Goal: Task Accomplishment & Management: Manage account settings

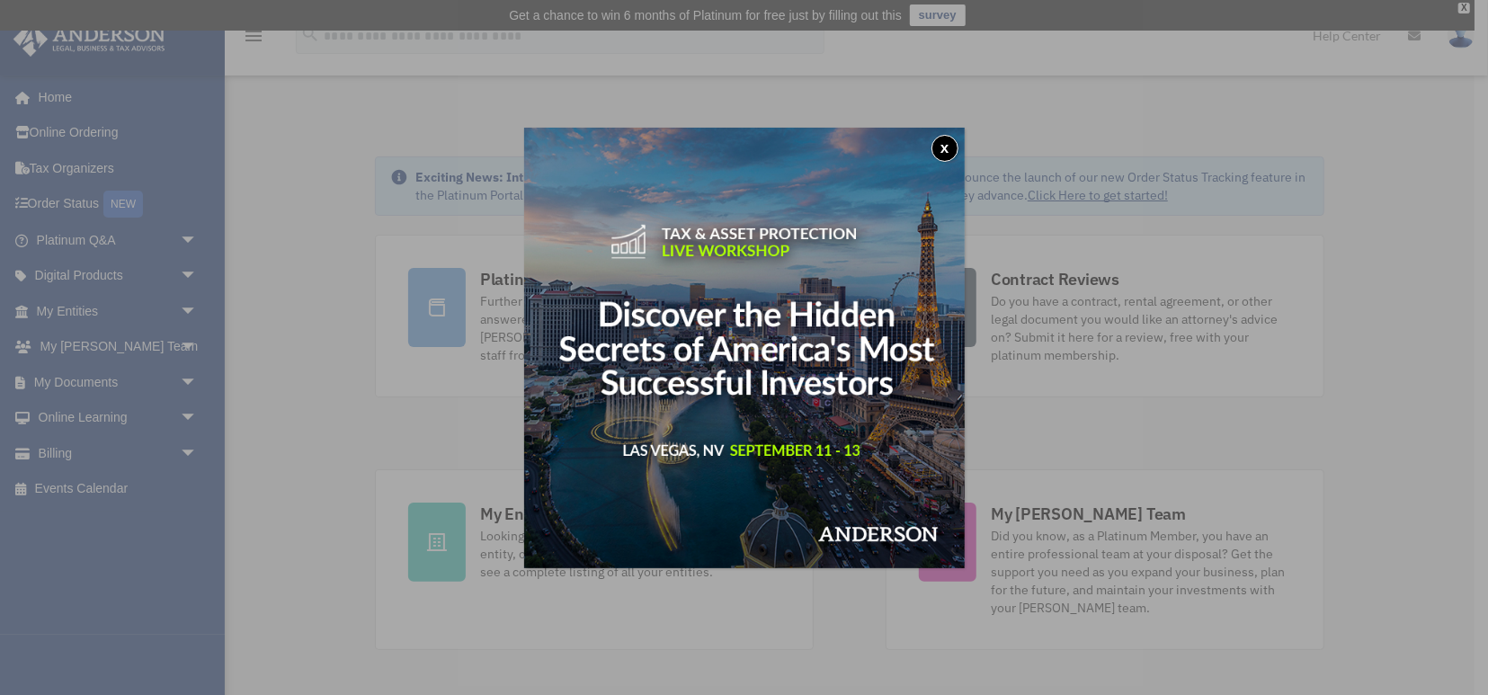
click at [939, 142] on button "x" at bounding box center [944, 148] width 27 height 27
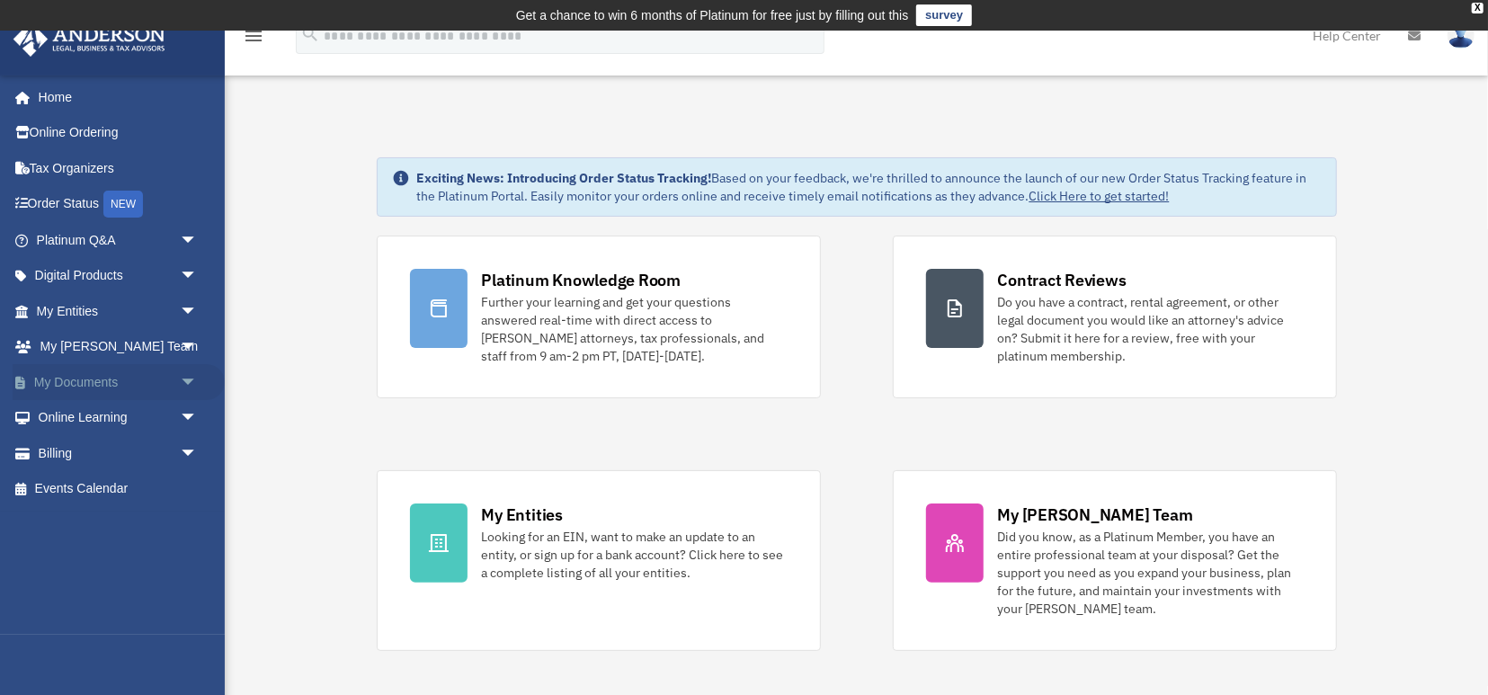
click at [196, 383] on span "arrow_drop_down" at bounding box center [198, 382] width 36 height 37
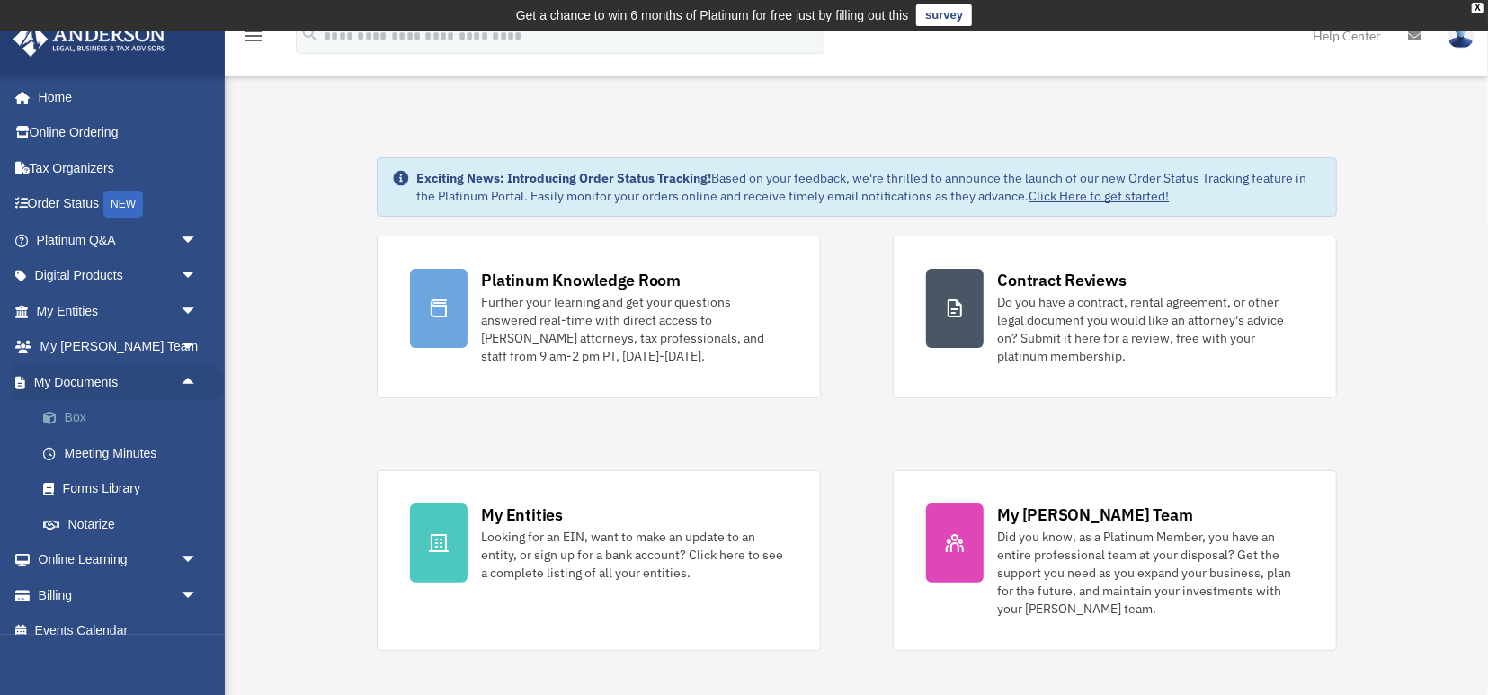
click at [112, 413] on link "Box" at bounding box center [125, 418] width 200 height 36
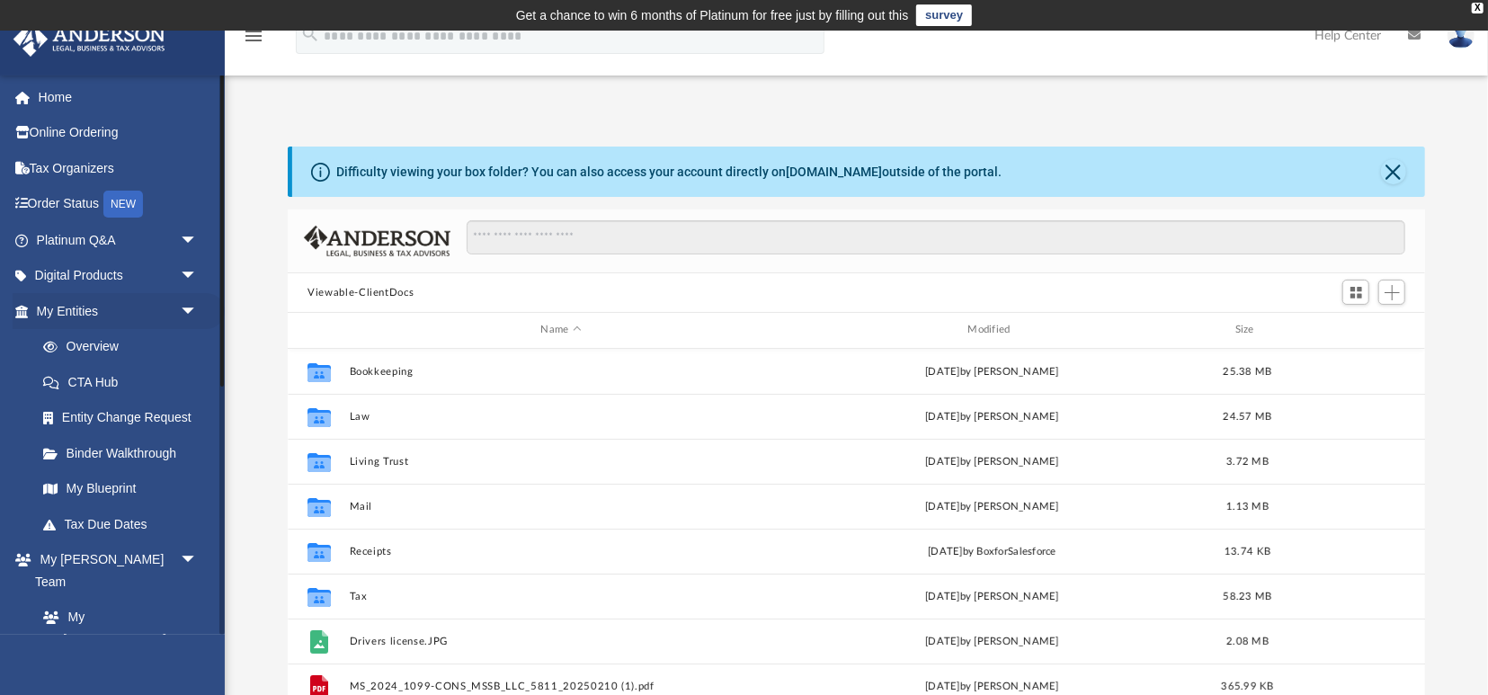
scroll to position [408, 1136]
click at [1394, 299] on span "Add" at bounding box center [1391, 292] width 15 height 15
click at [1344, 324] on li "Upload" at bounding box center [1367, 328] width 58 height 19
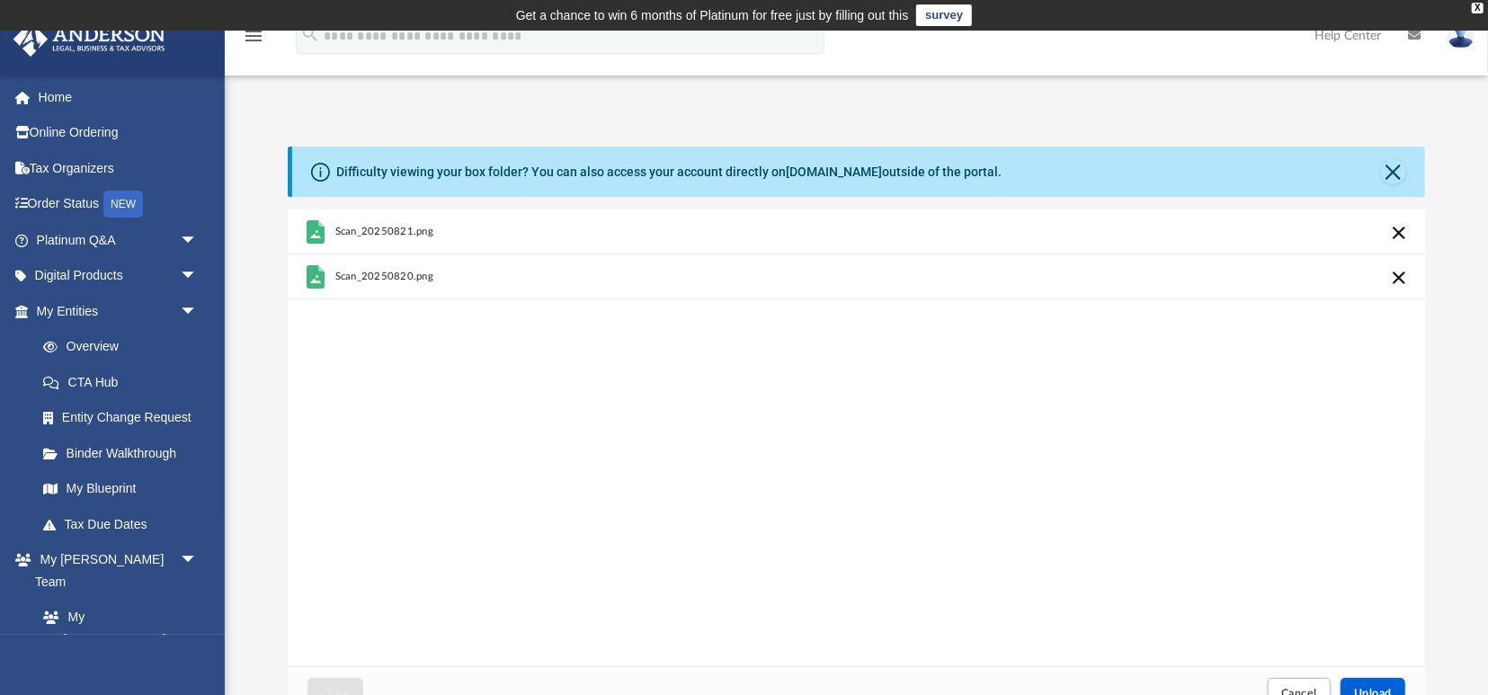
scroll to position [93, 0]
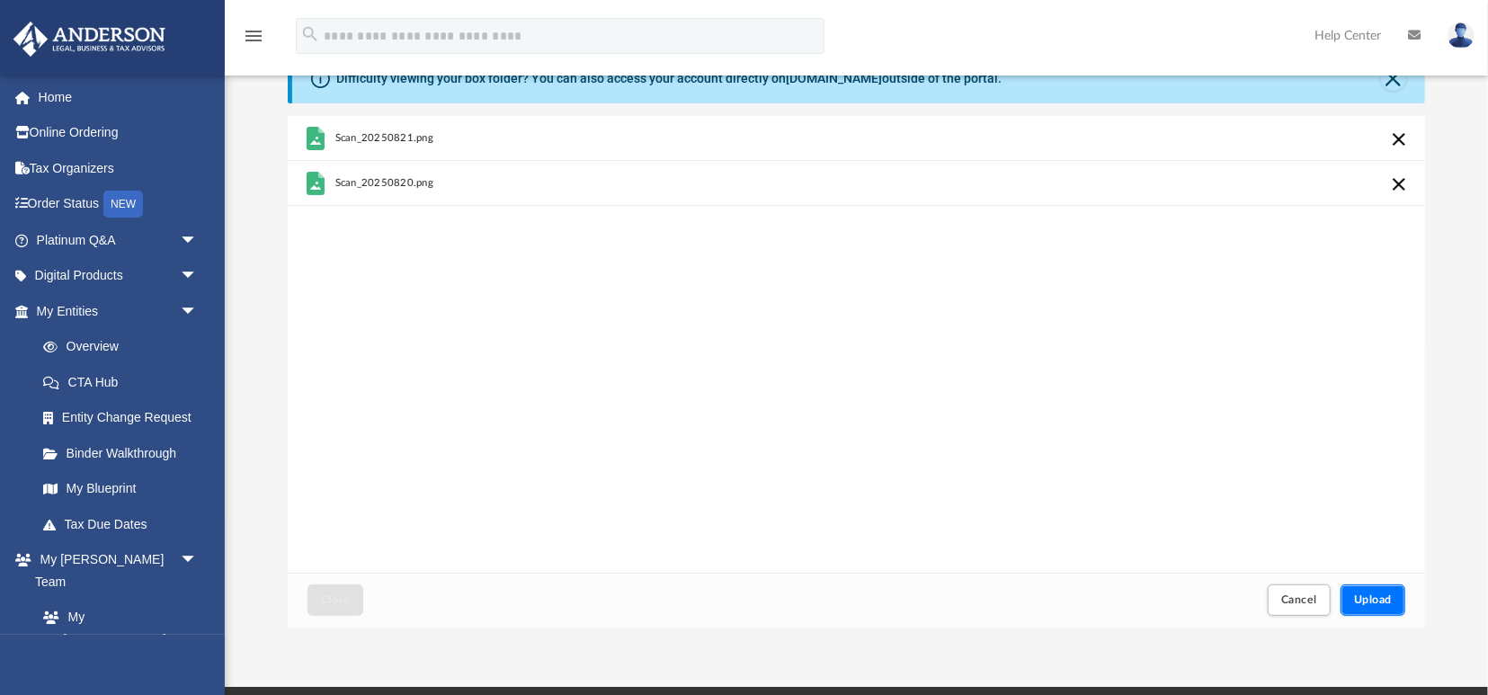
click at [1396, 611] on button "Upload" at bounding box center [1372, 599] width 65 height 31
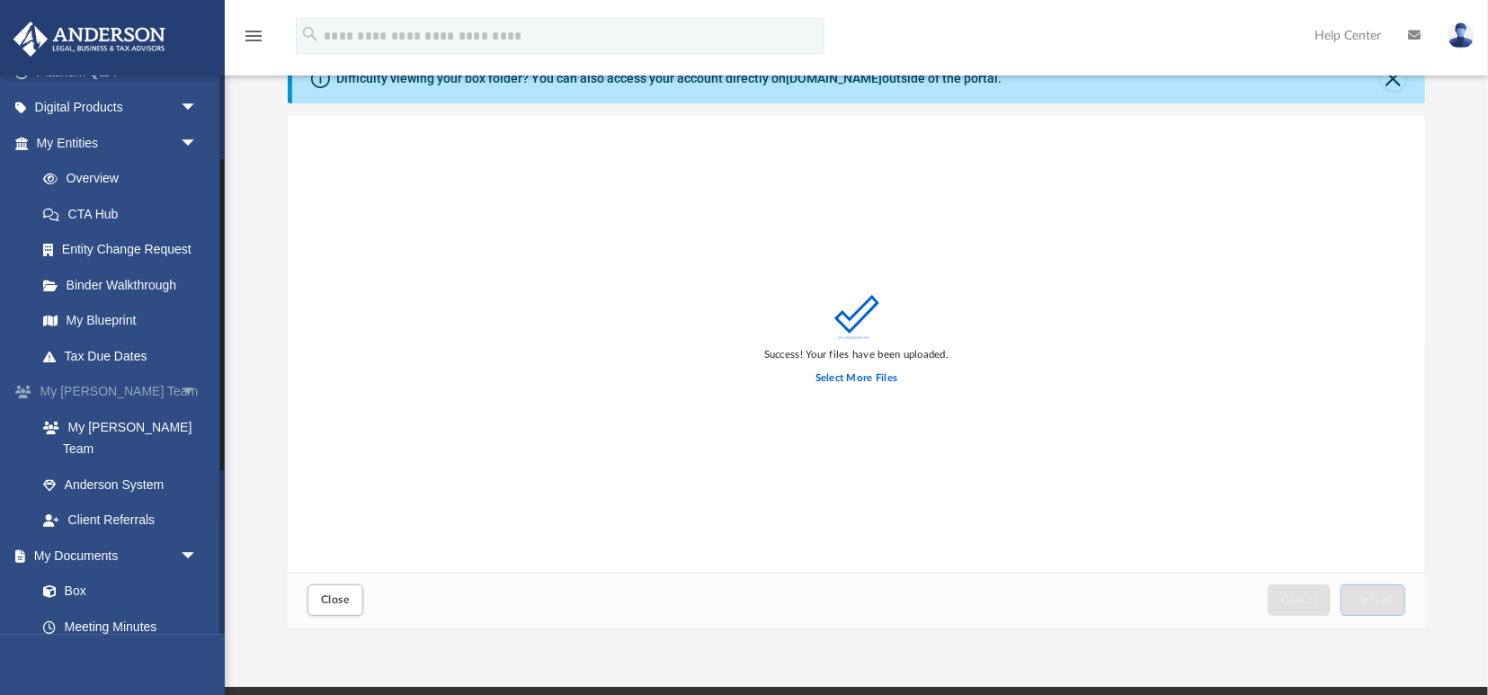
scroll to position [248, 0]
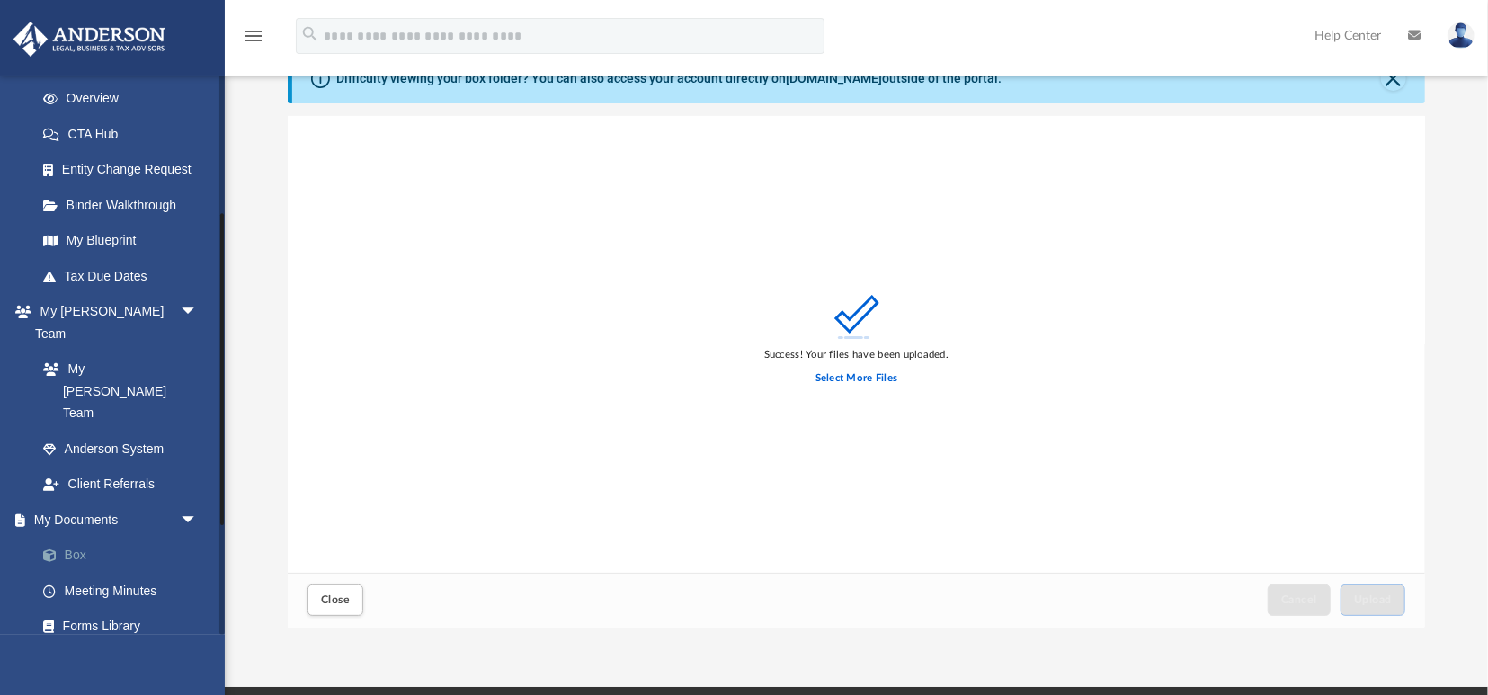
click at [129, 538] on link "Box" at bounding box center [125, 556] width 200 height 36
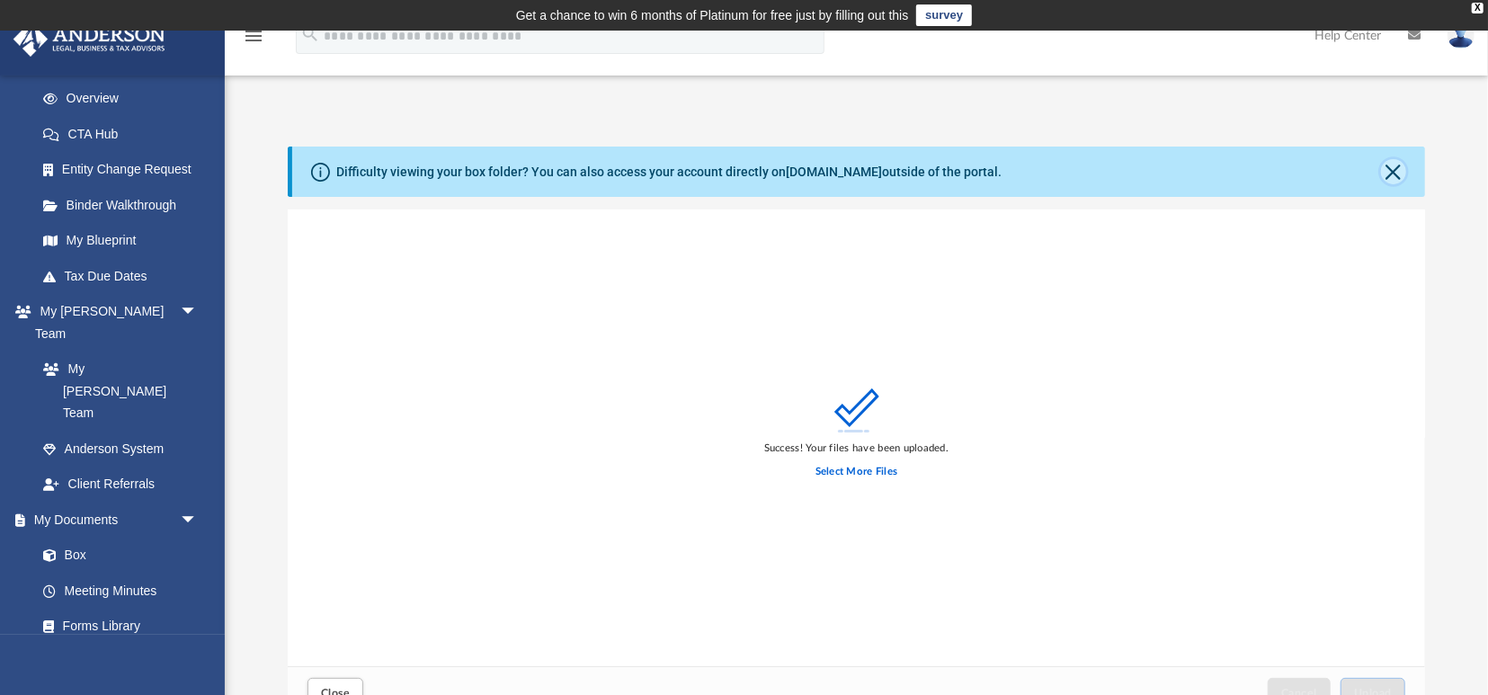
click at [1387, 172] on button "Close" at bounding box center [1393, 171] width 25 height 25
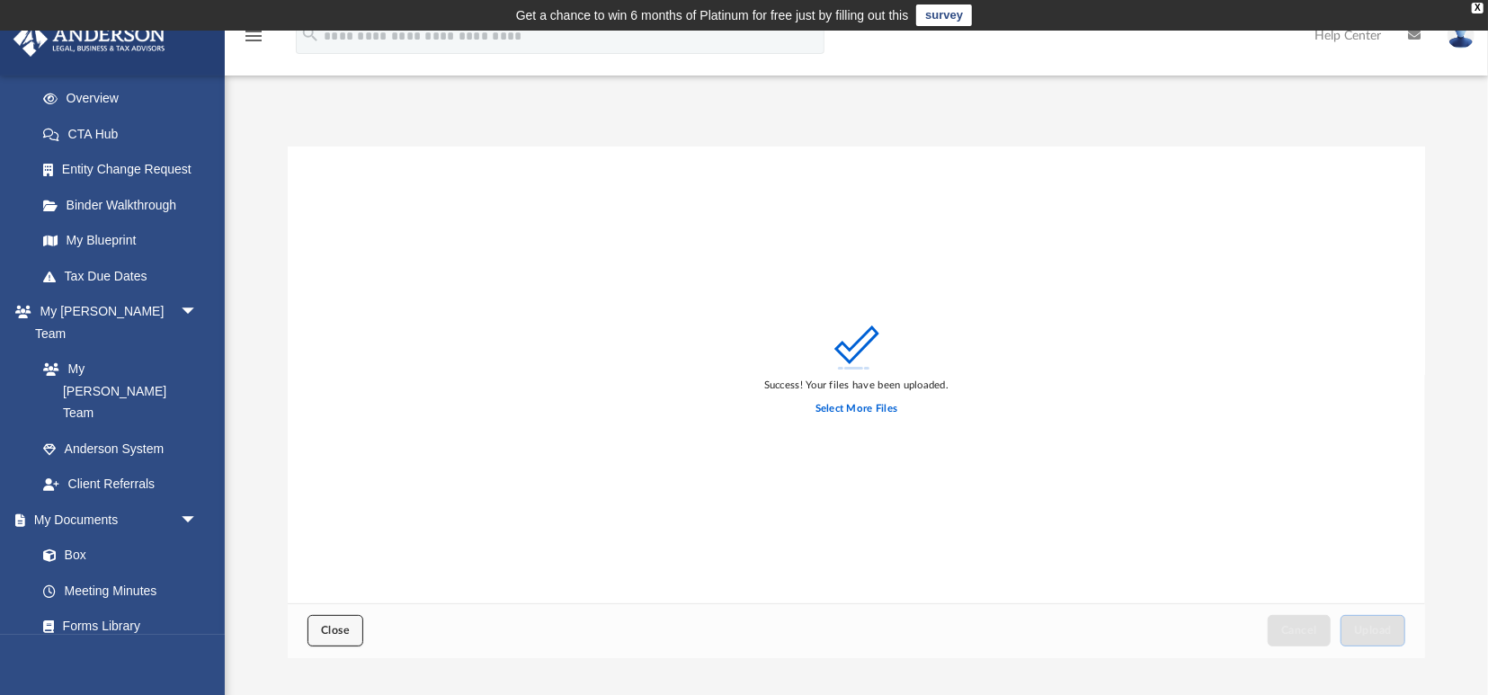
click at [331, 625] on span "Close" at bounding box center [335, 630] width 29 height 11
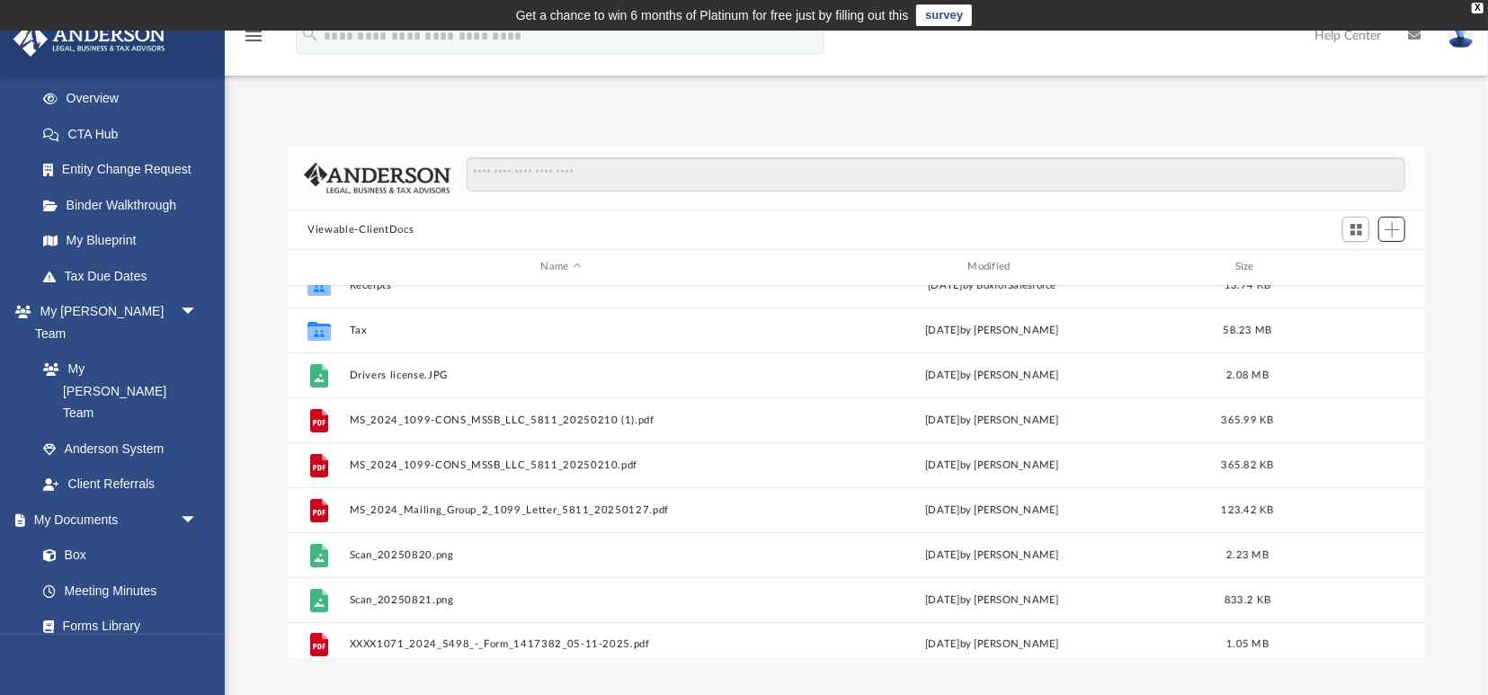
scroll to position [210, 0]
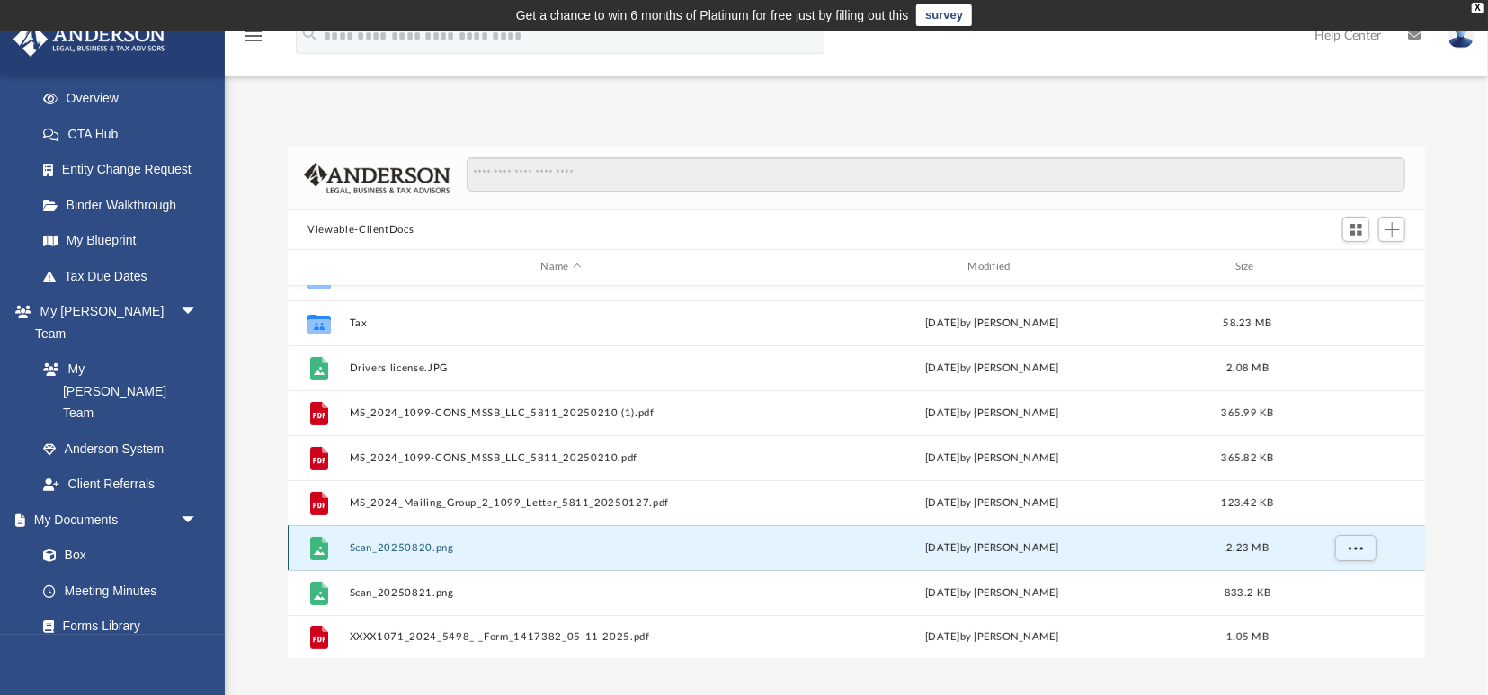
click at [476, 545] on button "Scan_20250820.png" at bounding box center [561, 548] width 423 height 12
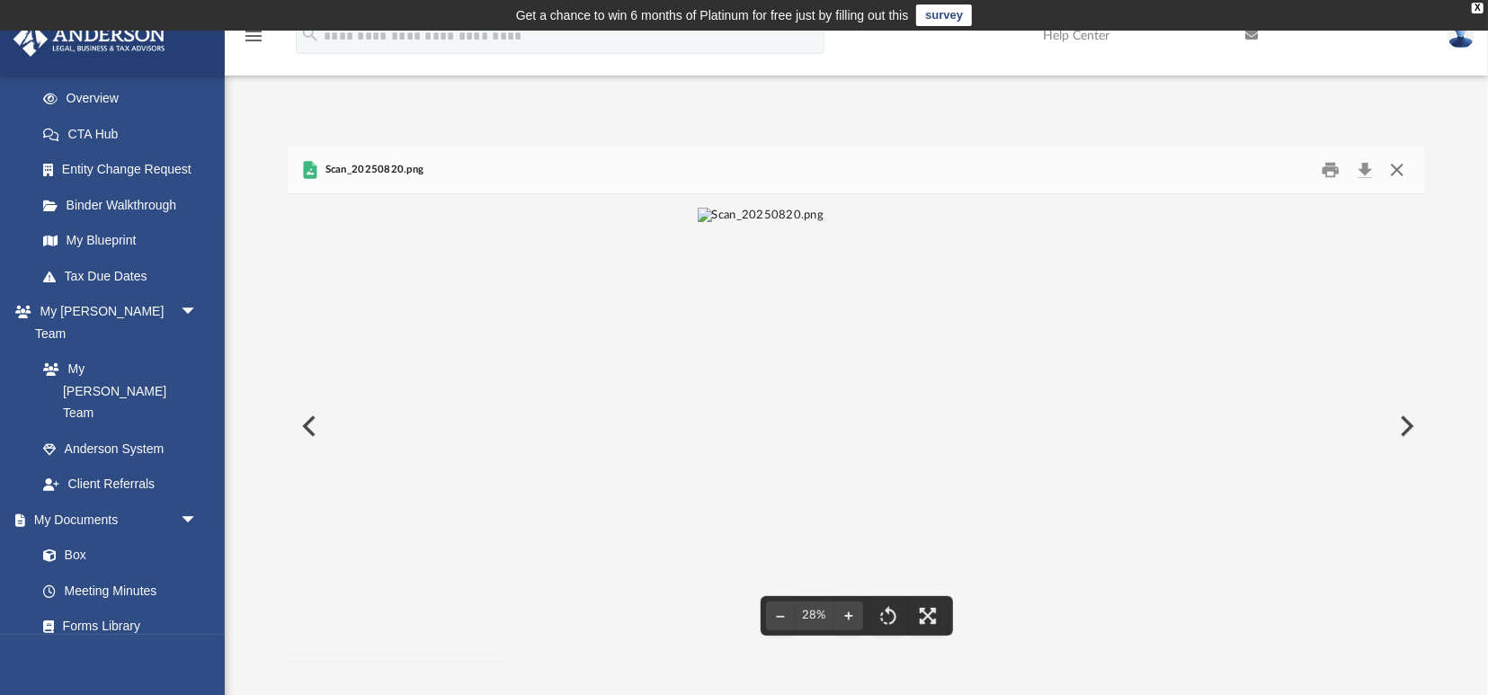
click at [1400, 171] on button "Close" at bounding box center [1396, 170] width 32 height 28
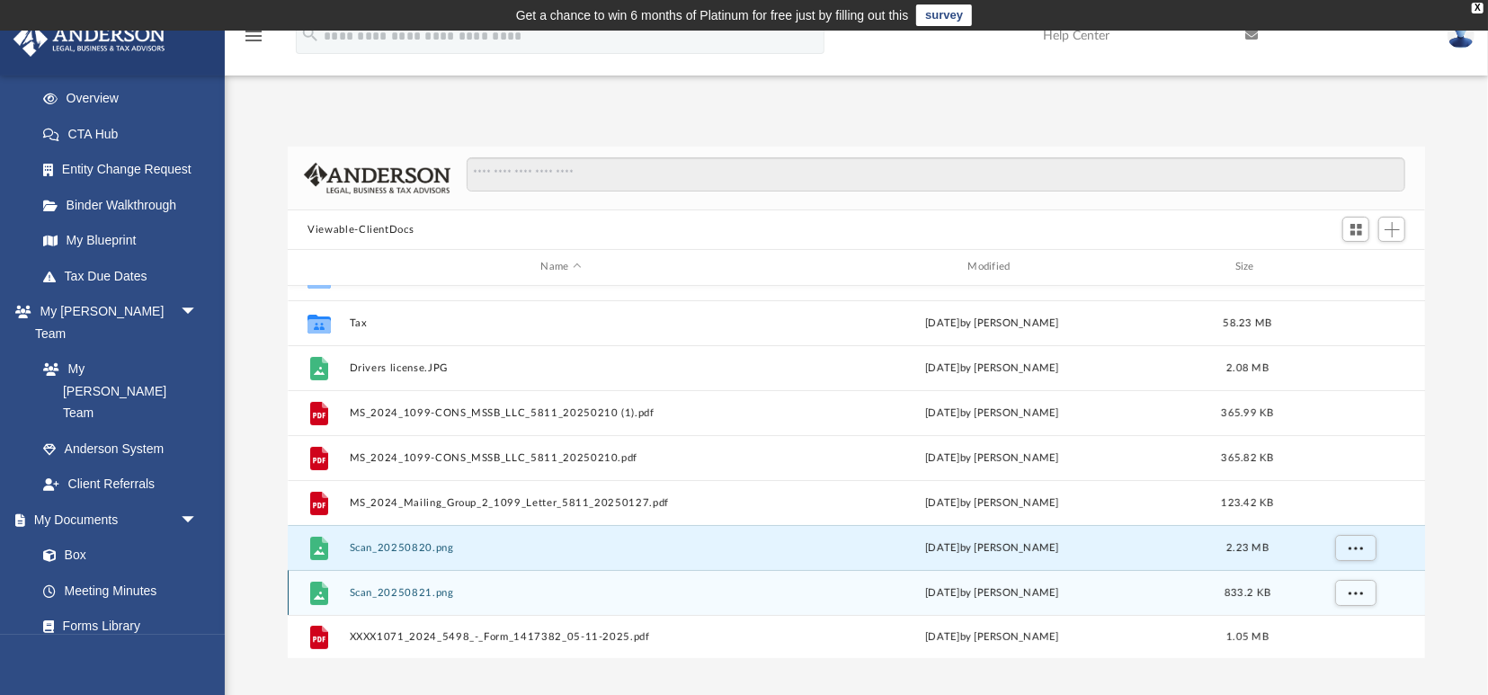
click at [429, 597] on button "Scan_20250821.png" at bounding box center [561, 593] width 423 height 12
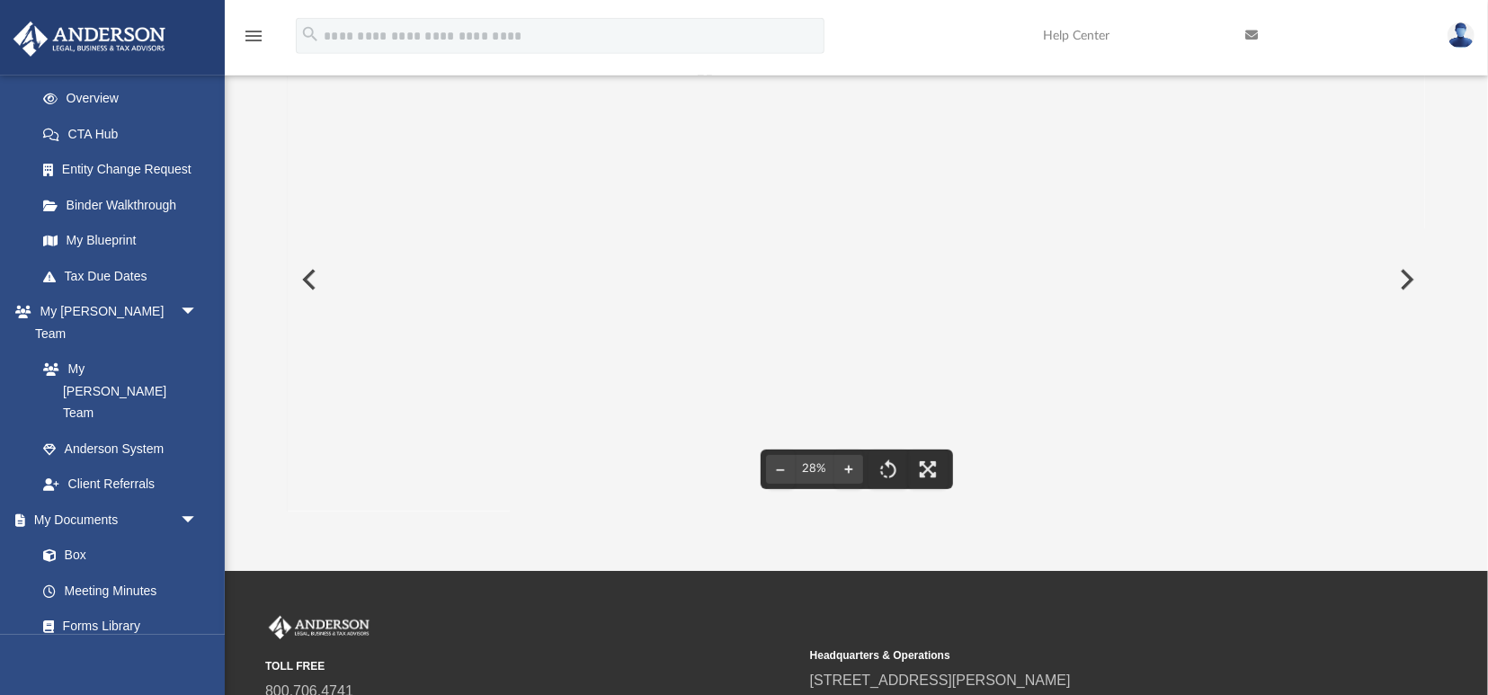
scroll to position [0, 0]
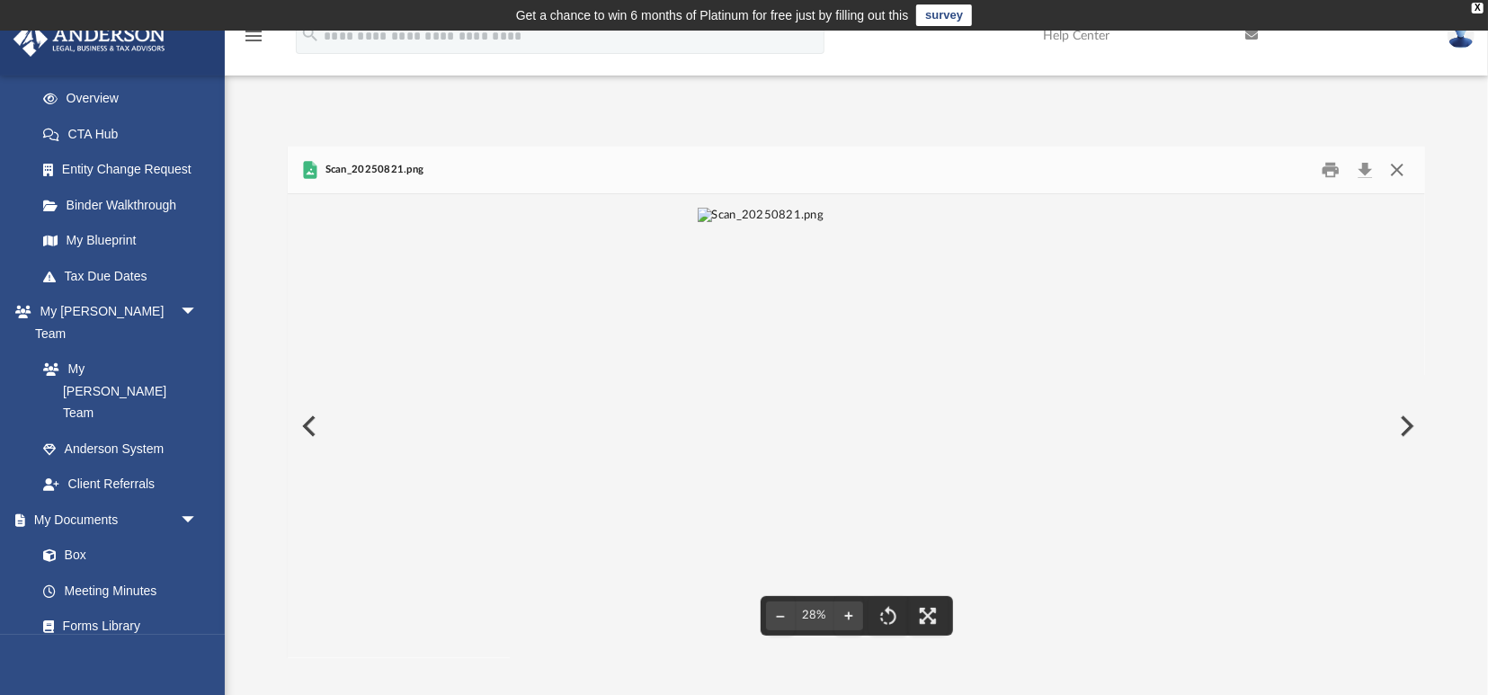
click at [1398, 170] on button "Close" at bounding box center [1396, 170] width 32 height 28
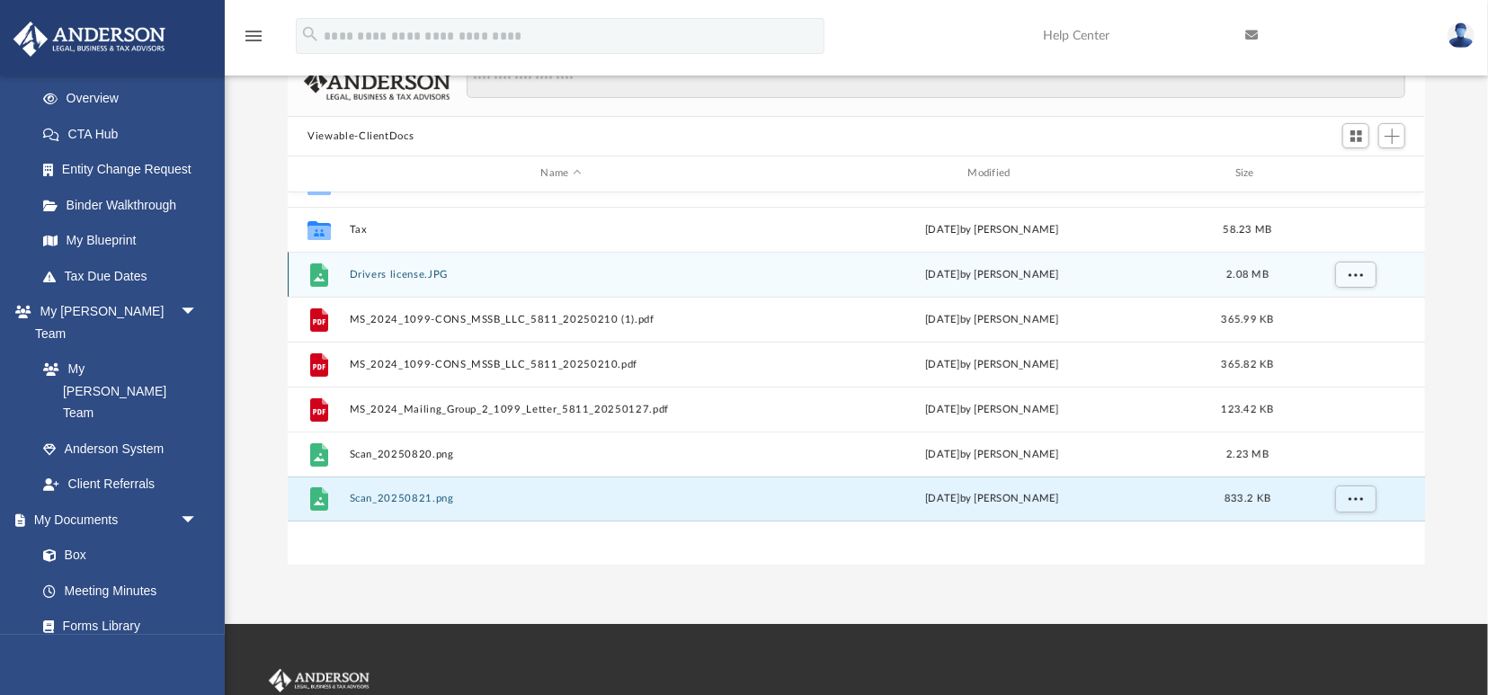
scroll to position [27, 0]
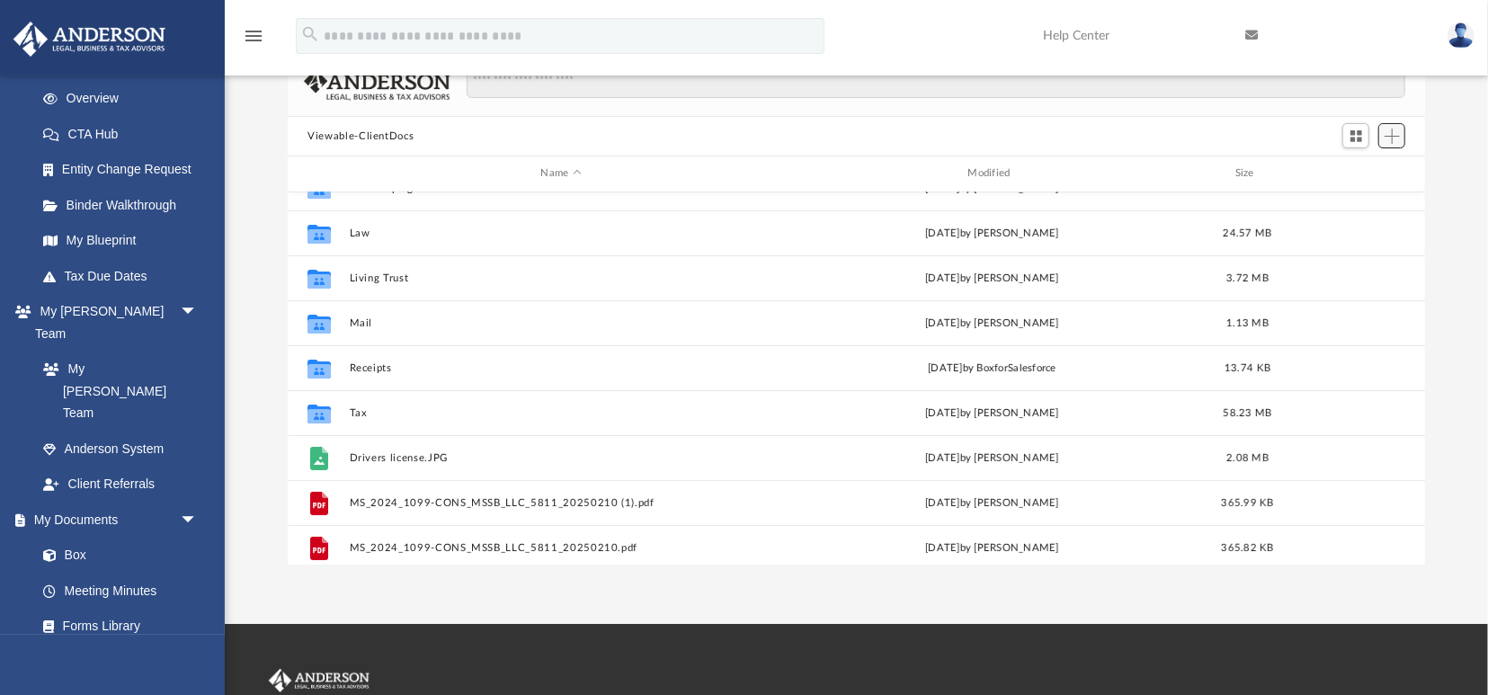
click at [1390, 134] on span "Add" at bounding box center [1391, 136] width 15 height 15
click at [1347, 170] on li "Upload" at bounding box center [1367, 172] width 58 height 19
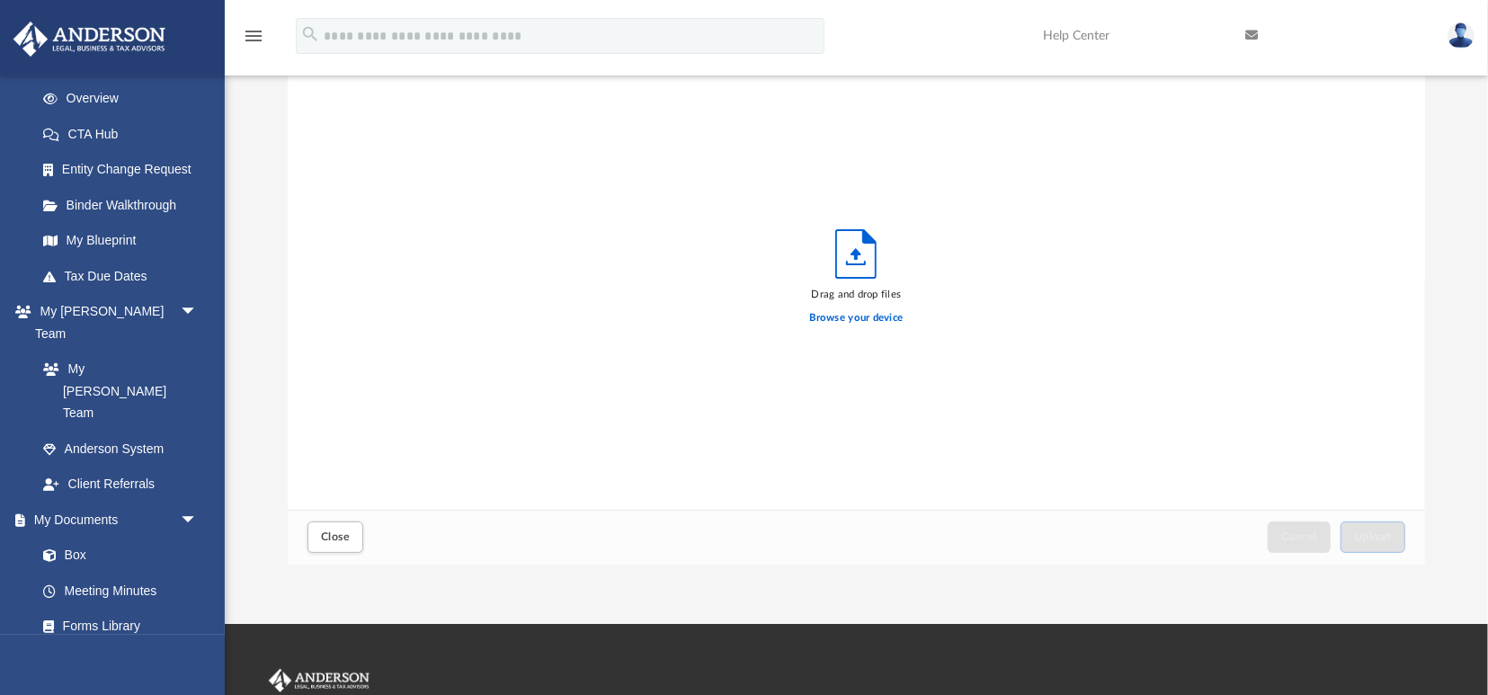
scroll to position [456, 1136]
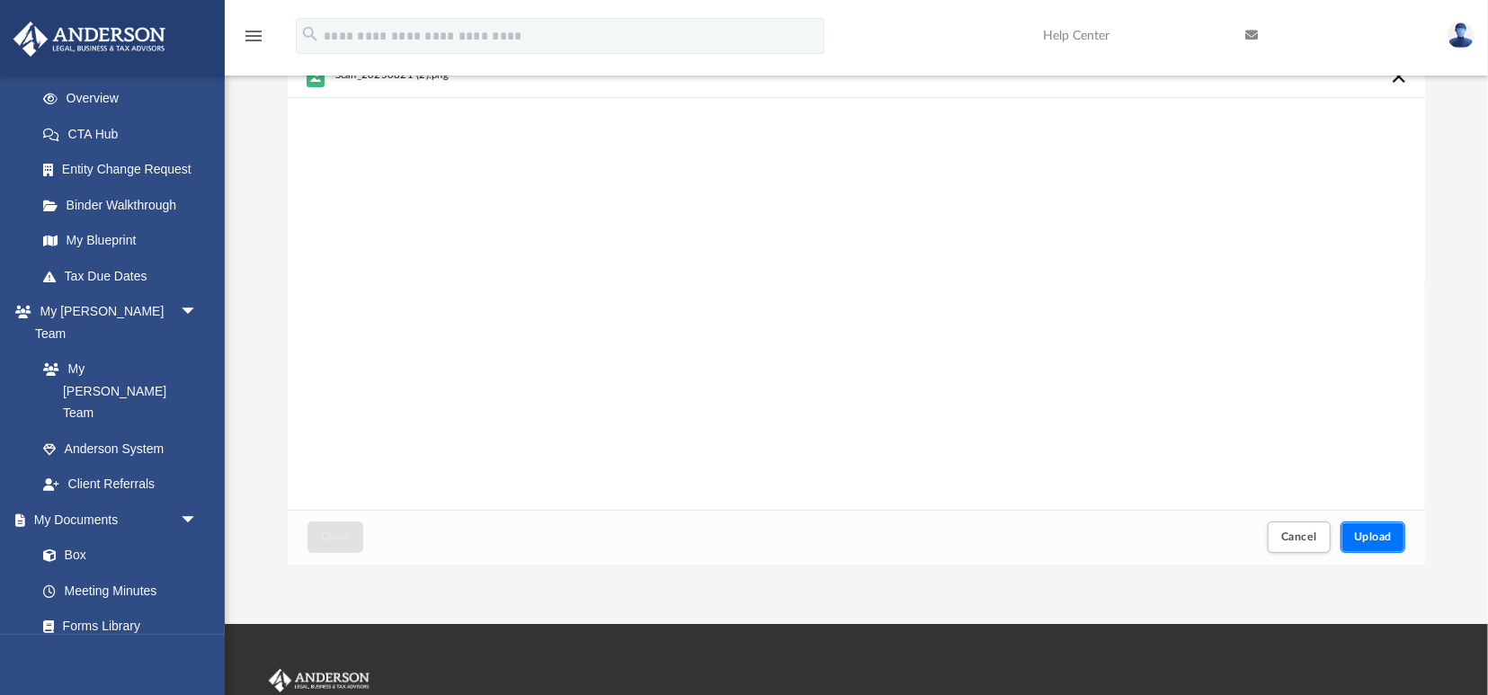
click at [1359, 543] on button "Upload" at bounding box center [1372, 536] width 65 height 31
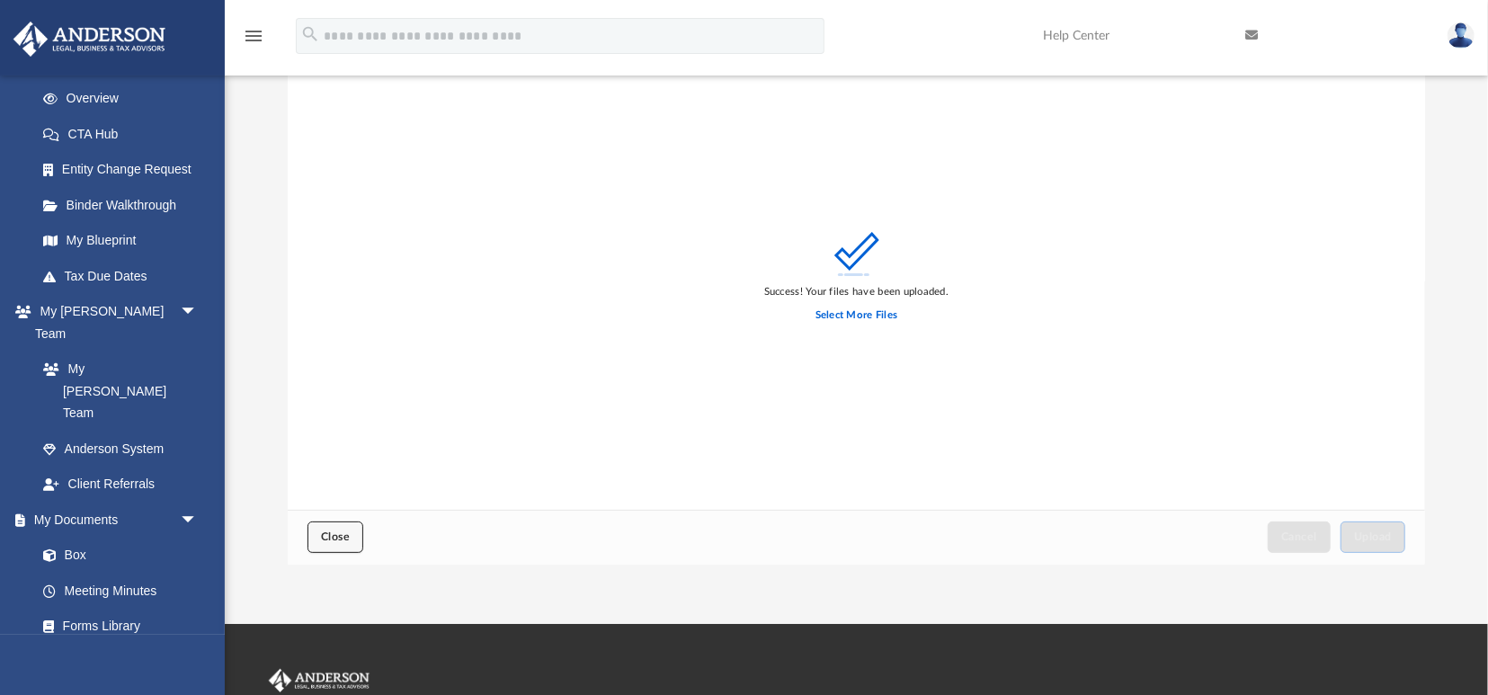
click at [335, 526] on button "Close" at bounding box center [335, 536] width 56 height 31
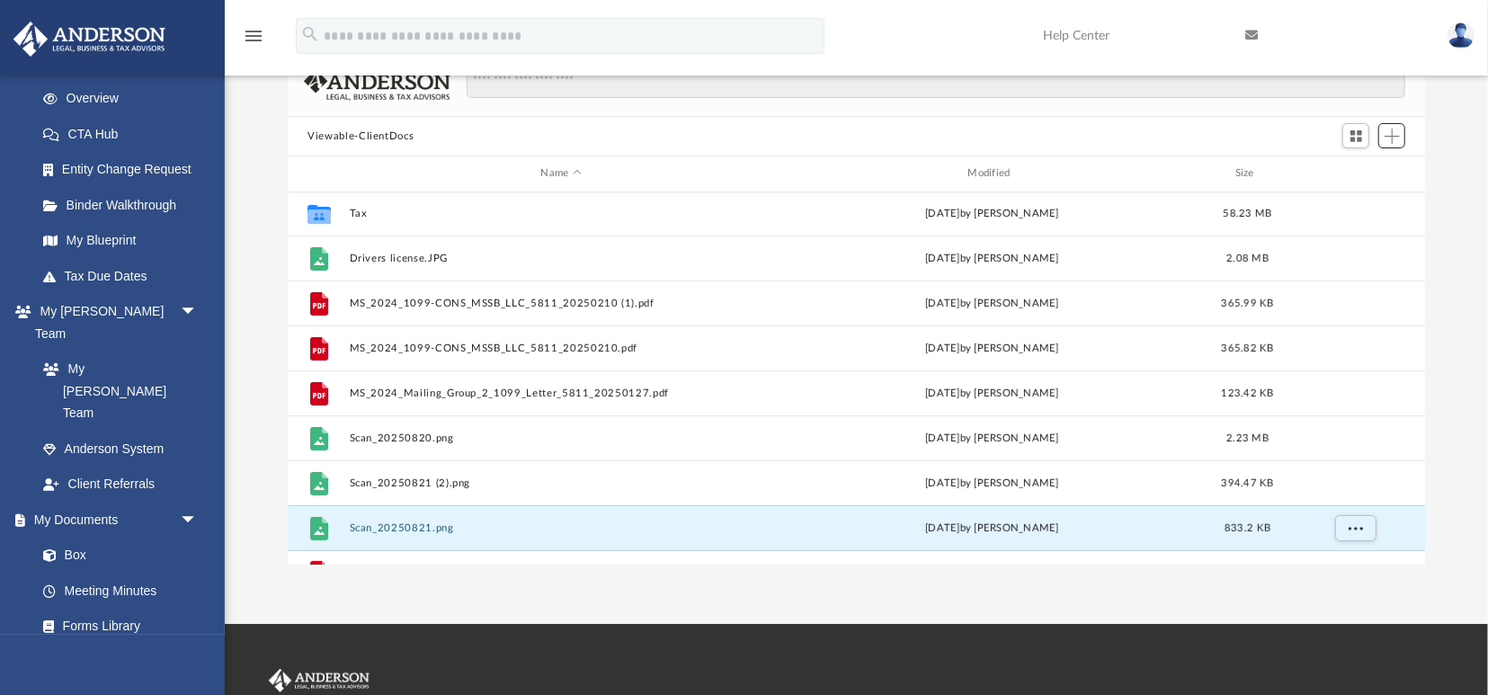
scroll to position [255, 0]
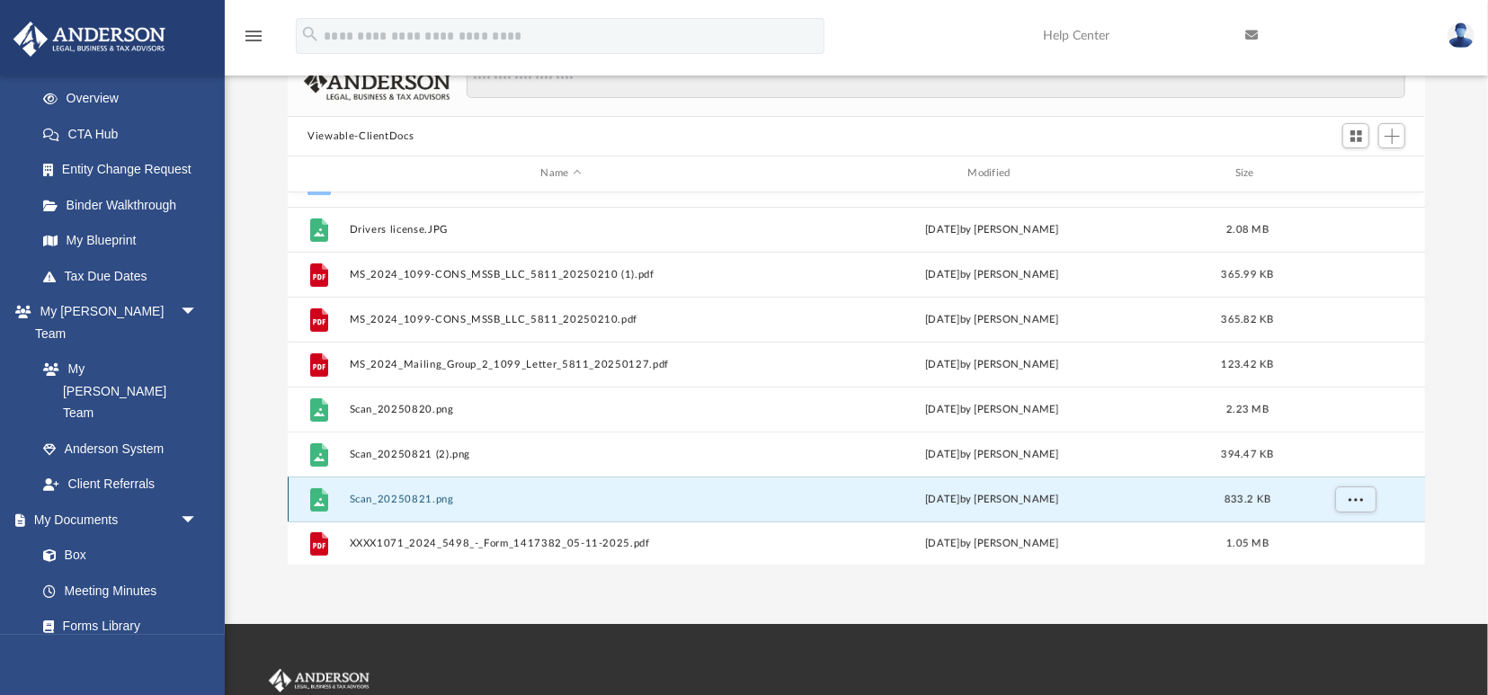
click at [423, 498] on button "Scan_20250821.png" at bounding box center [561, 500] width 423 height 12
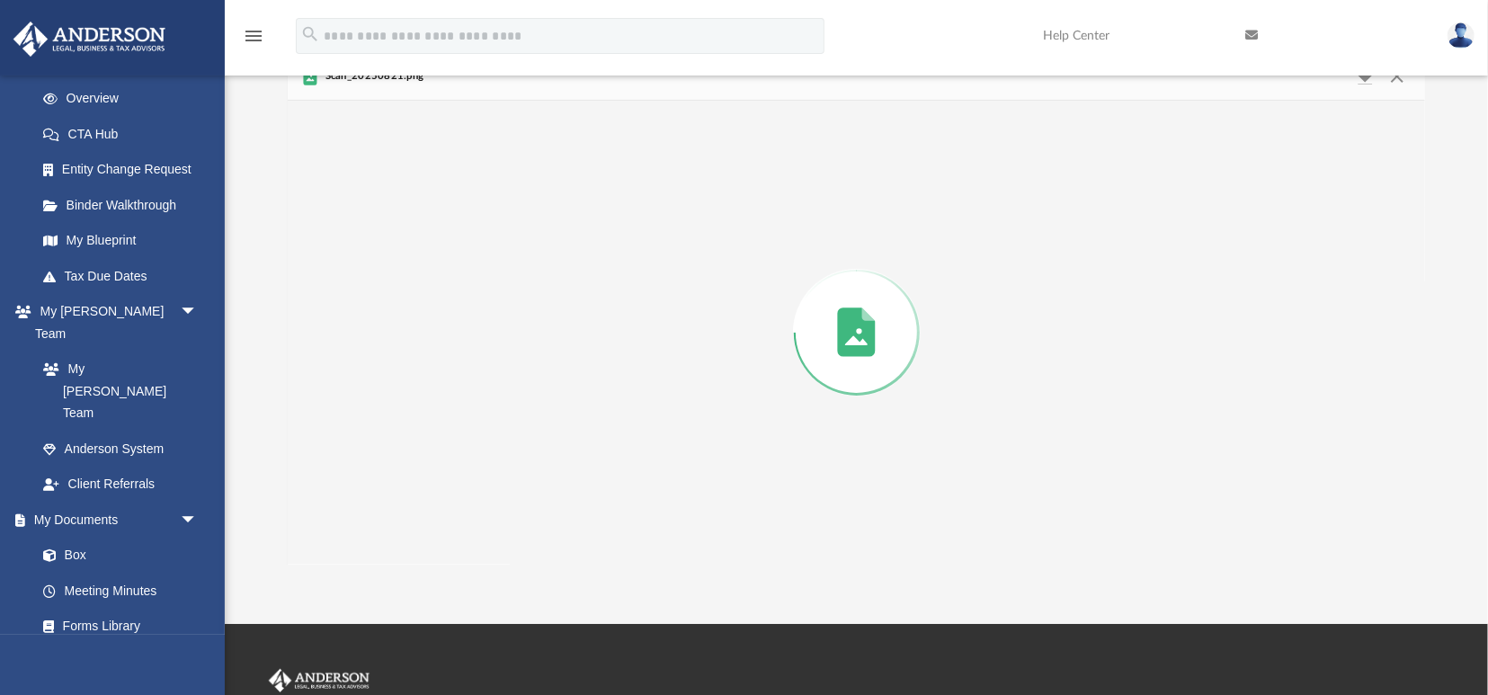
click at [423, 498] on div "Preview" at bounding box center [856, 333] width 1137 height 464
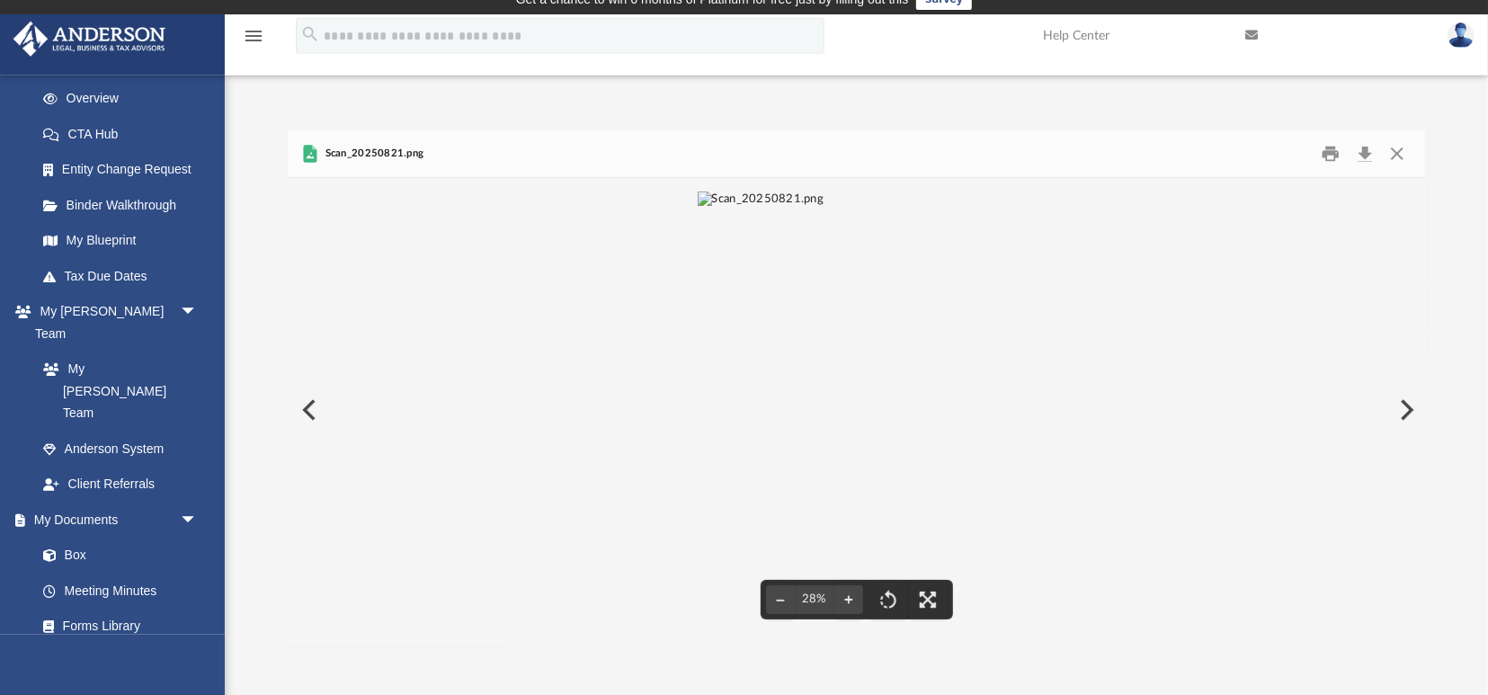
scroll to position [0, 0]
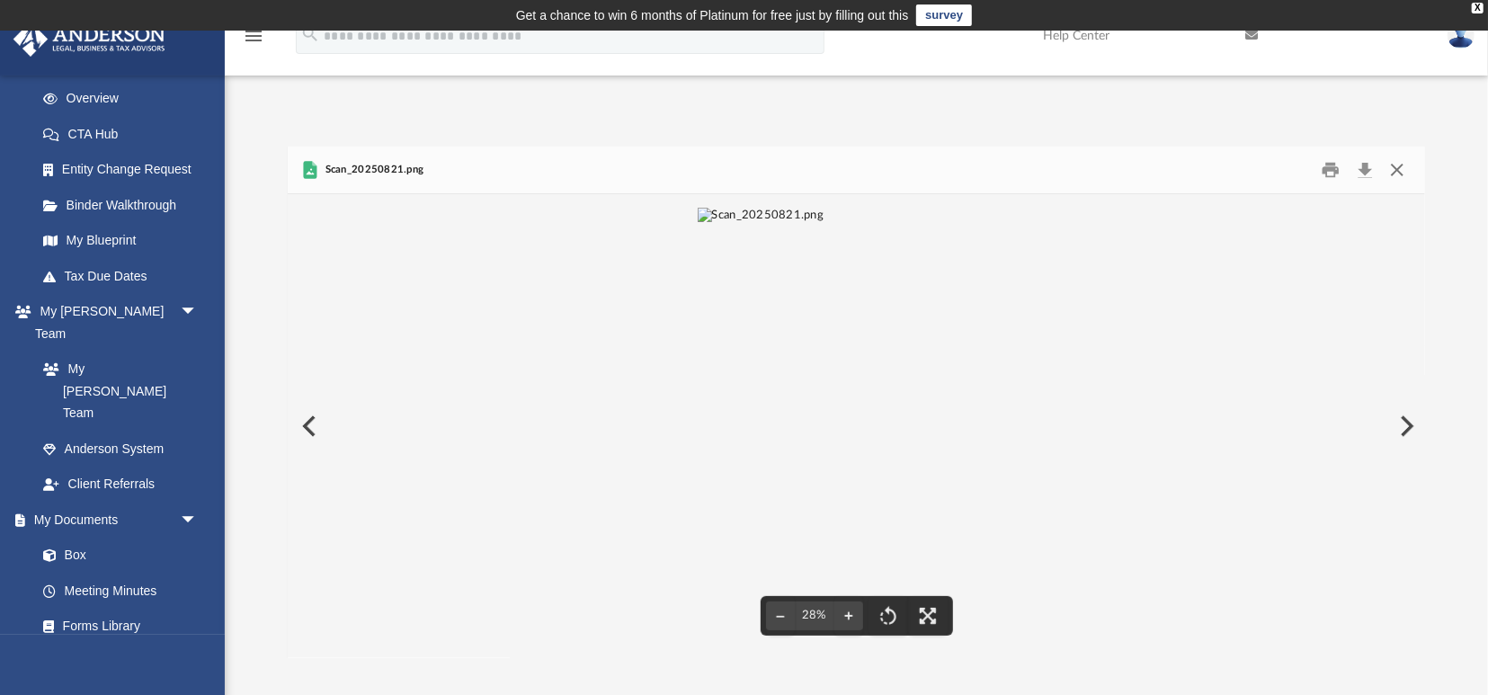
click at [1390, 169] on button "Close" at bounding box center [1396, 170] width 32 height 28
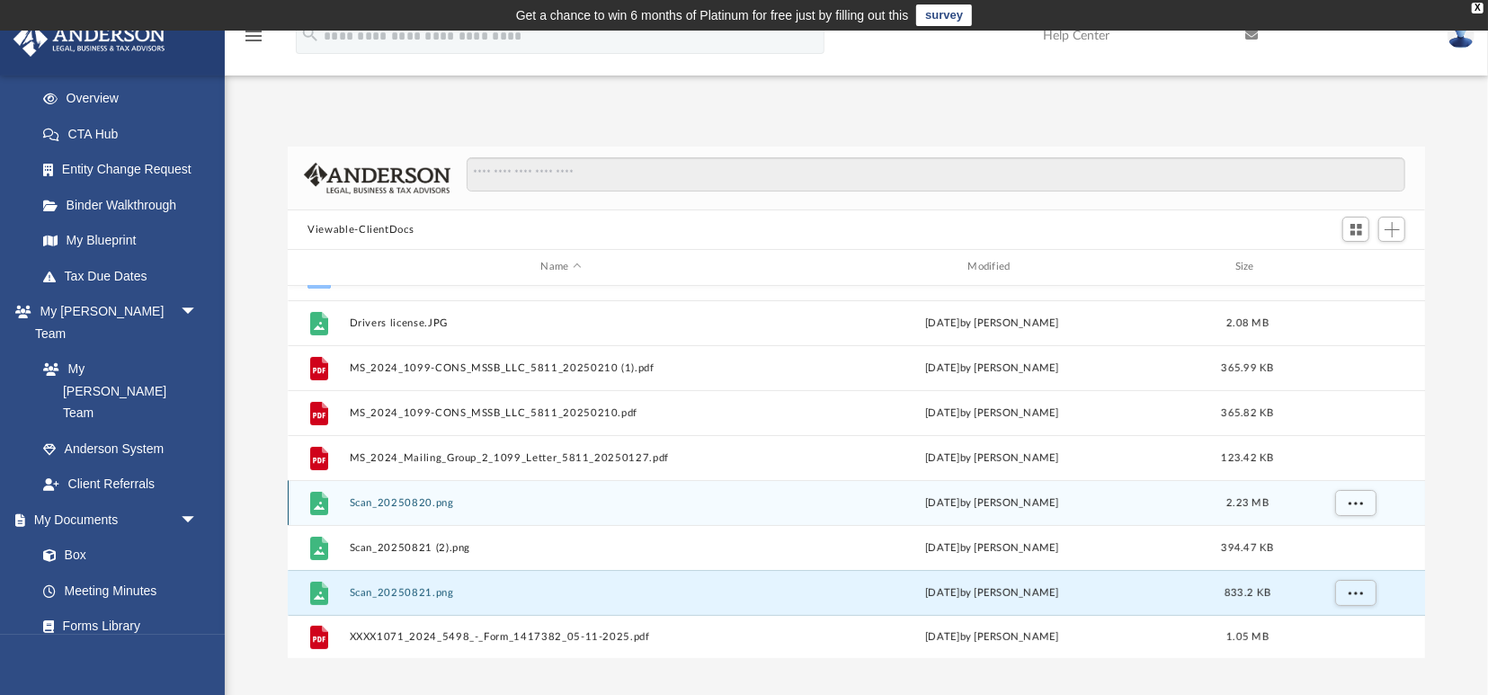
click at [402, 504] on button "Scan_20250820.png" at bounding box center [561, 503] width 423 height 12
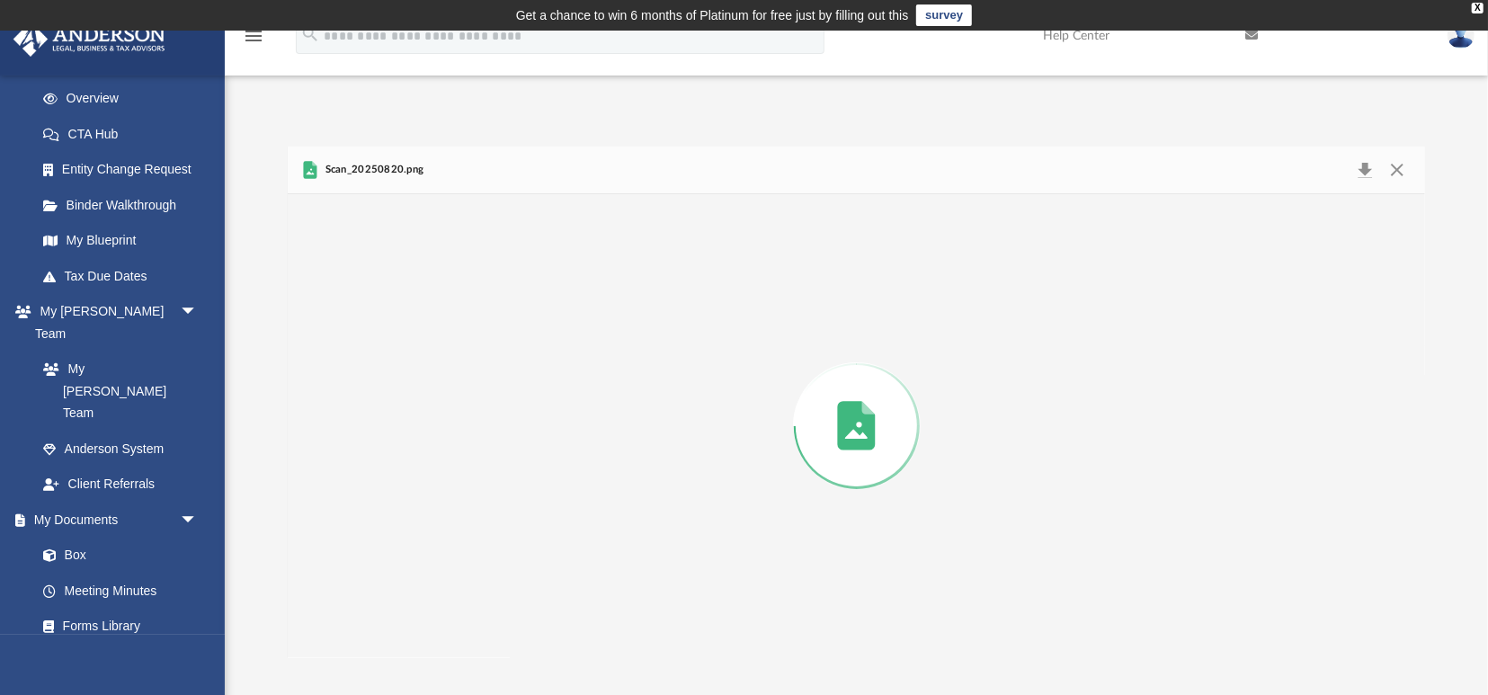
click at [402, 504] on div "Preview" at bounding box center [856, 426] width 1137 height 464
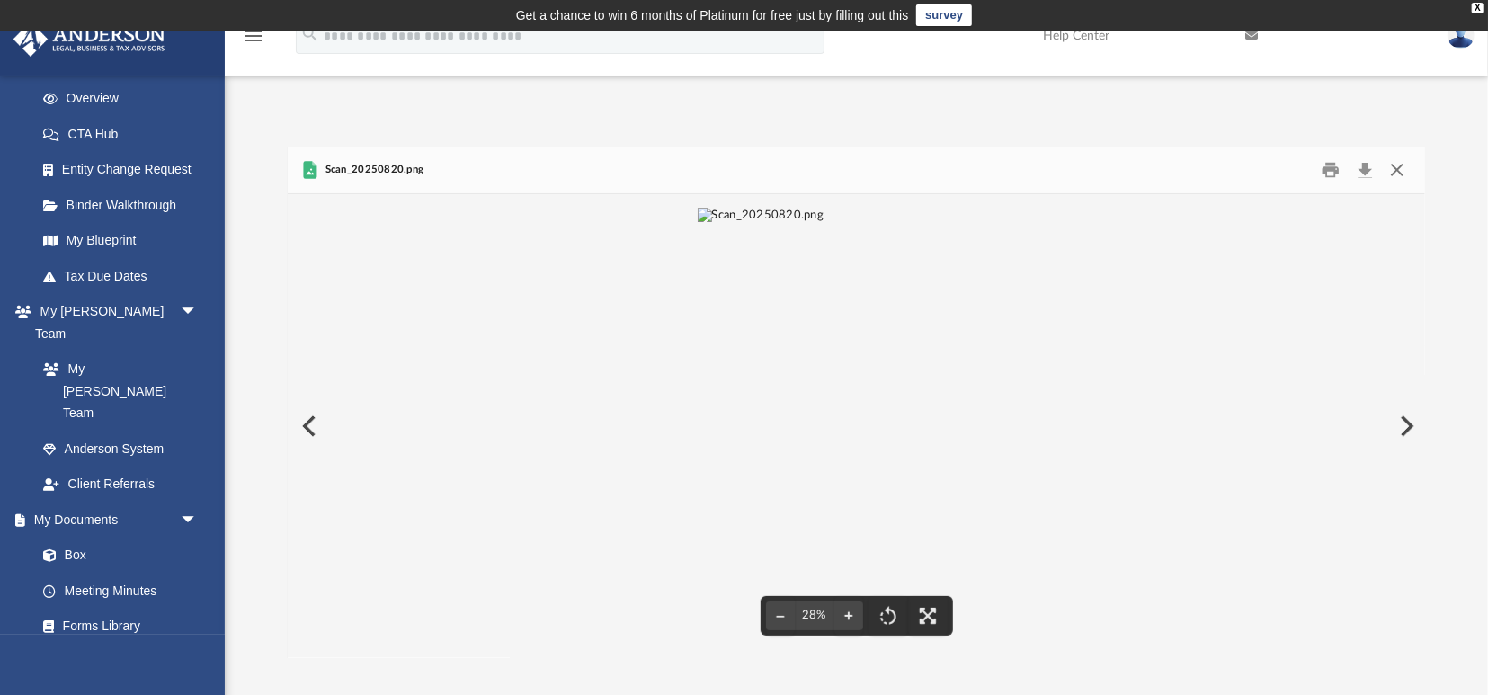
click at [1393, 175] on button "Close" at bounding box center [1396, 170] width 32 height 28
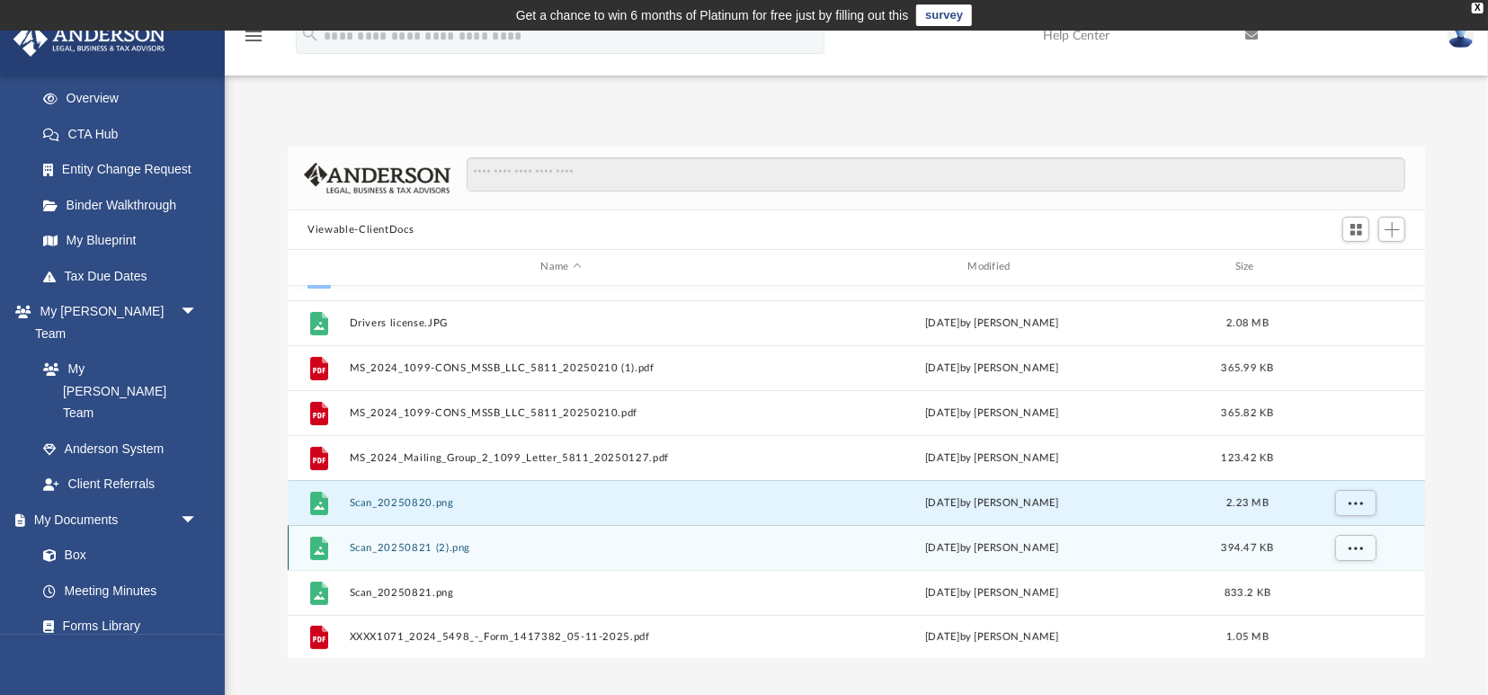
click at [427, 535] on div "File Scan_20250821 (2).png [DATE] by [PERSON_NAME] 394.47 KB" at bounding box center [856, 547] width 1137 height 45
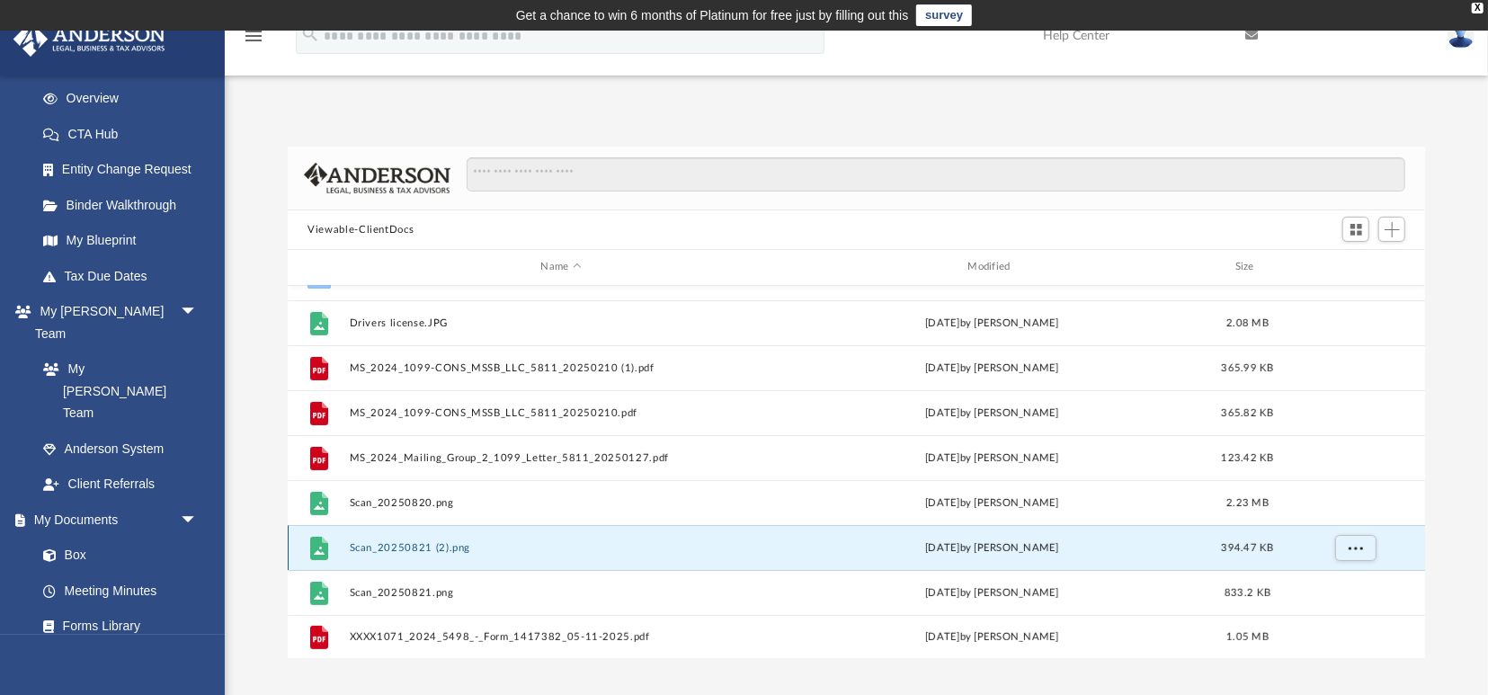
click at [427, 535] on div "File Scan_20250821 (2).png [DATE] by [PERSON_NAME] 394.47 KB" at bounding box center [856, 547] width 1137 height 45
click at [407, 542] on button "Scan_20250821 (2).png" at bounding box center [561, 548] width 423 height 12
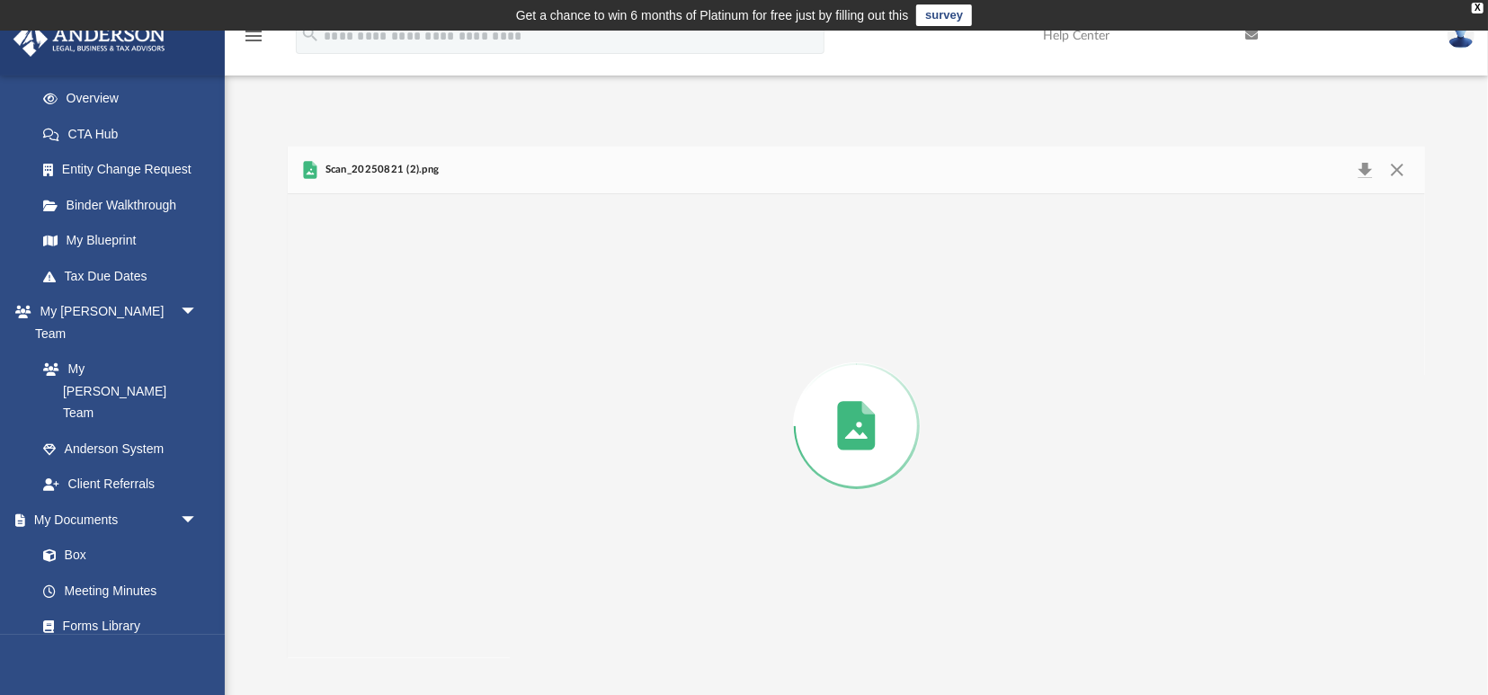
click at [407, 541] on div "Preview" at bounding box center [856, 426] width 1137 height 464
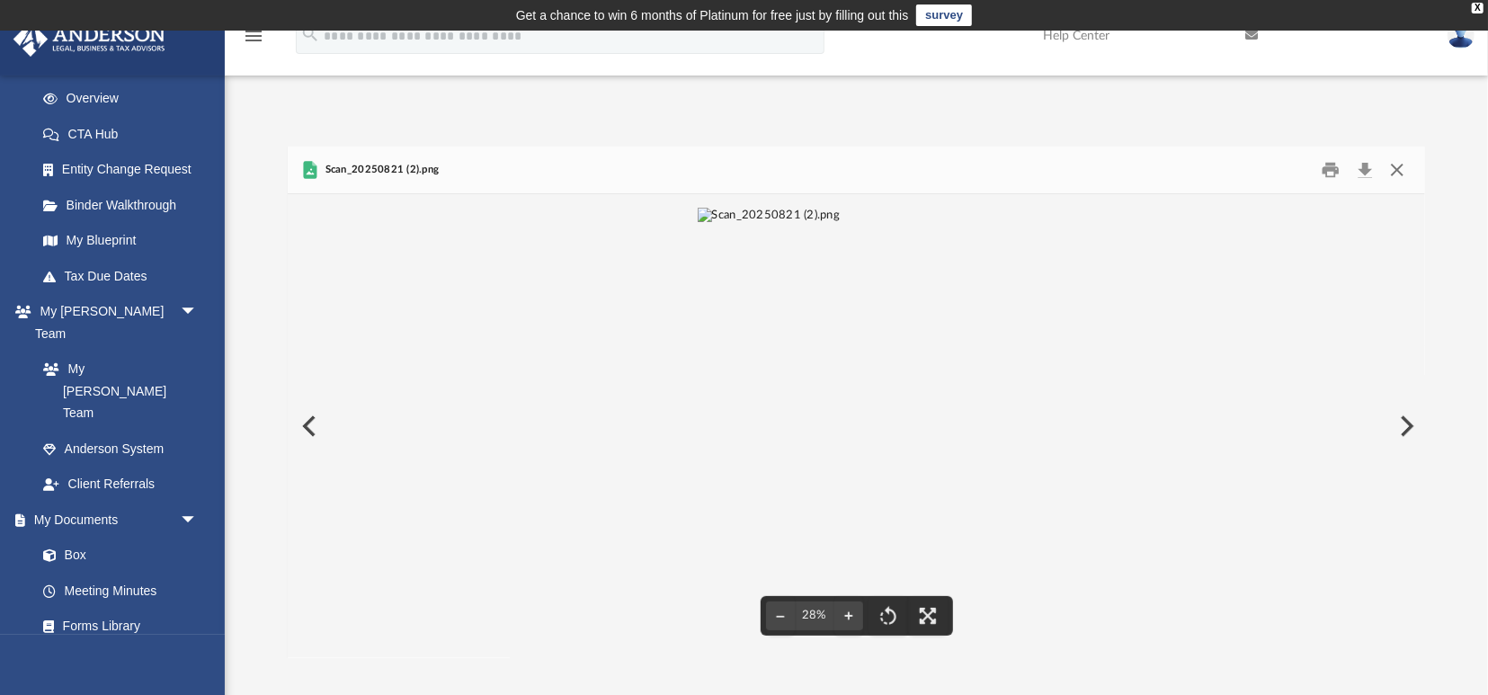
click at [1396, 175] on button "Close" at bounding box center [1396, 170] width 32 height 28
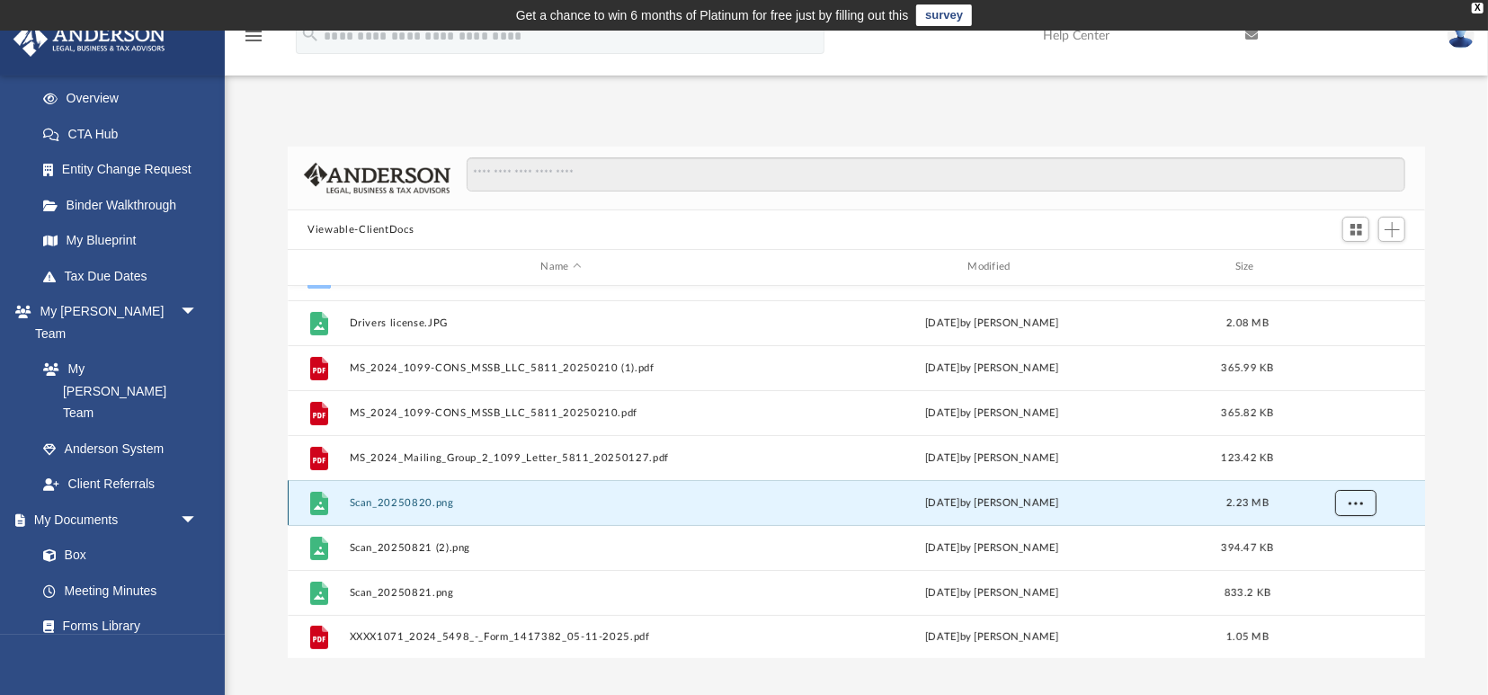
click at [1362, 508] on button "More options" at bounding box center [1355, 502] width 41 height 27
click at [1329, 544] on li "Preview" at bounding box center [1339, 538] width 52 height 19
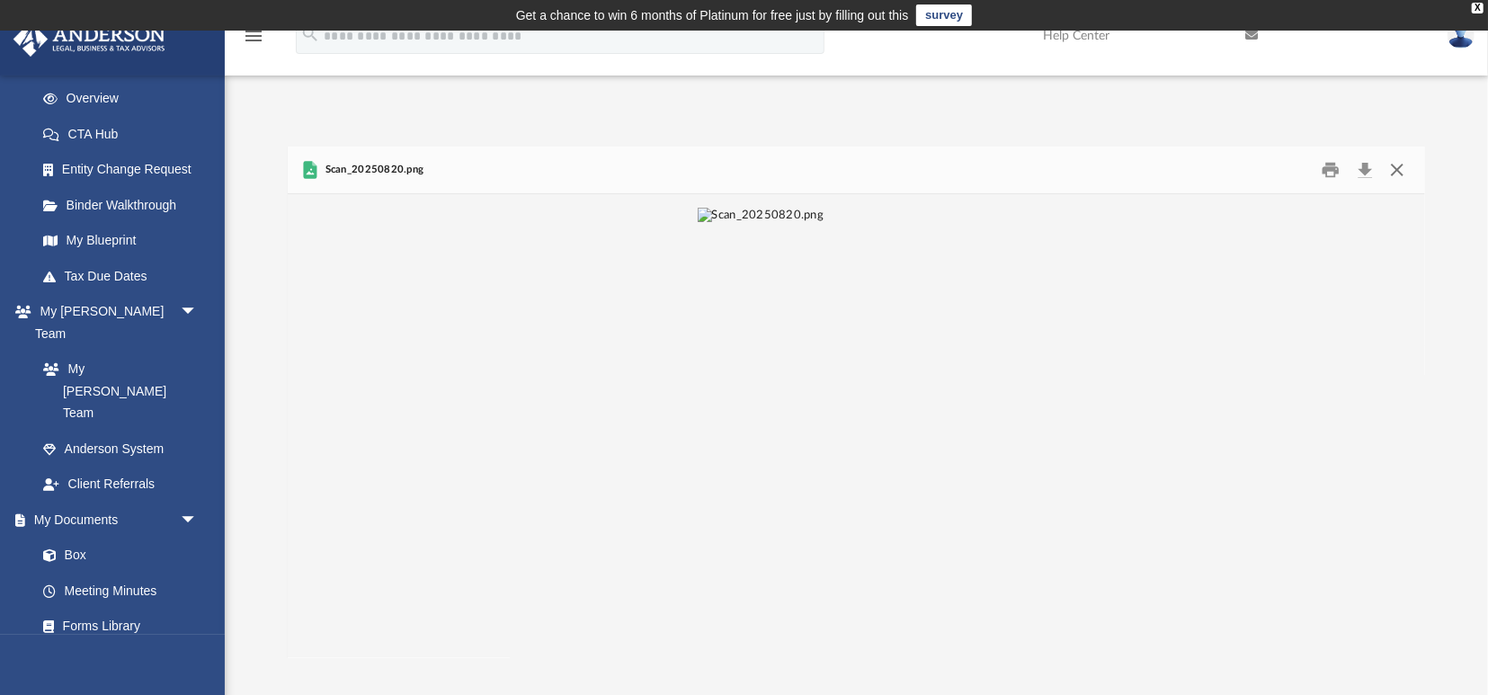
click at [1398, 168] on button "Close" at bounding box center [1396, 170] width 32 height 28
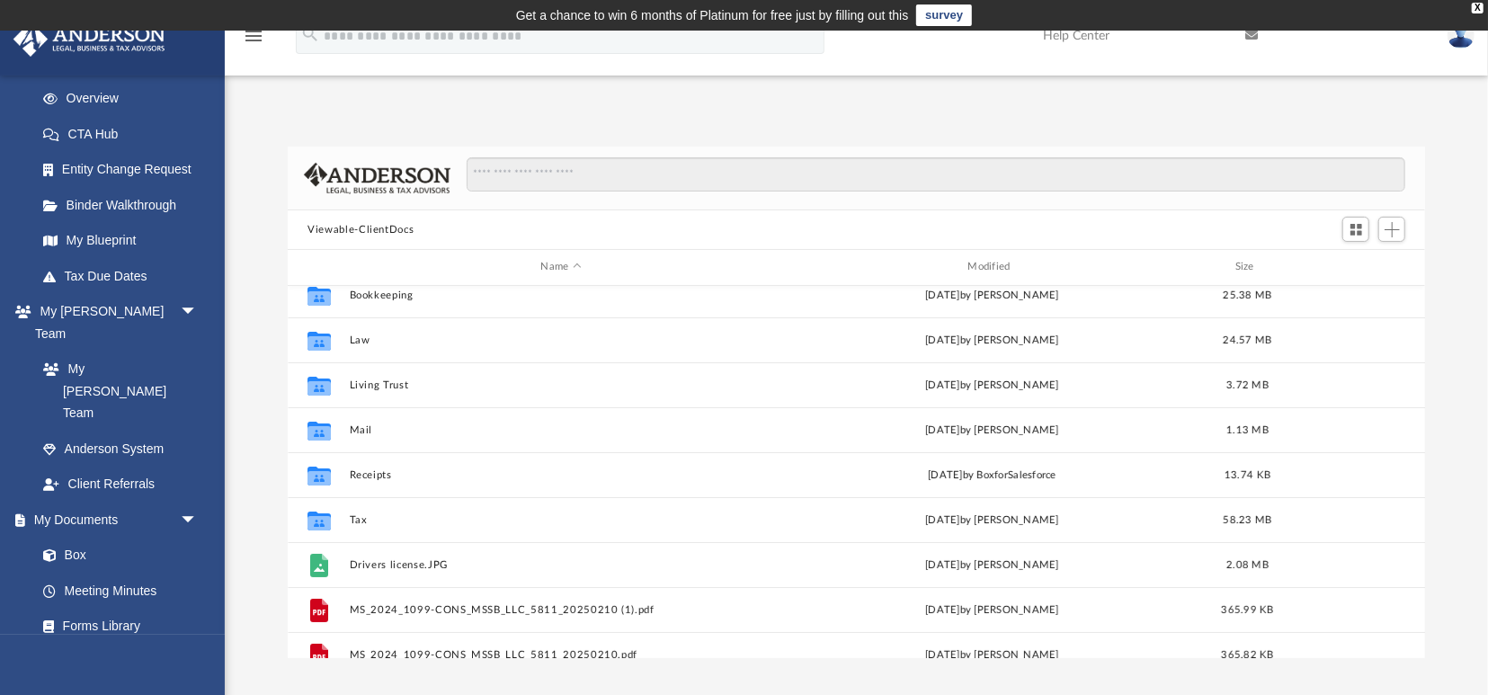
scroll to position [11, 0]
click at [1474, 5] on div "X" at bounding box center [1478, 8] width 12 height 11
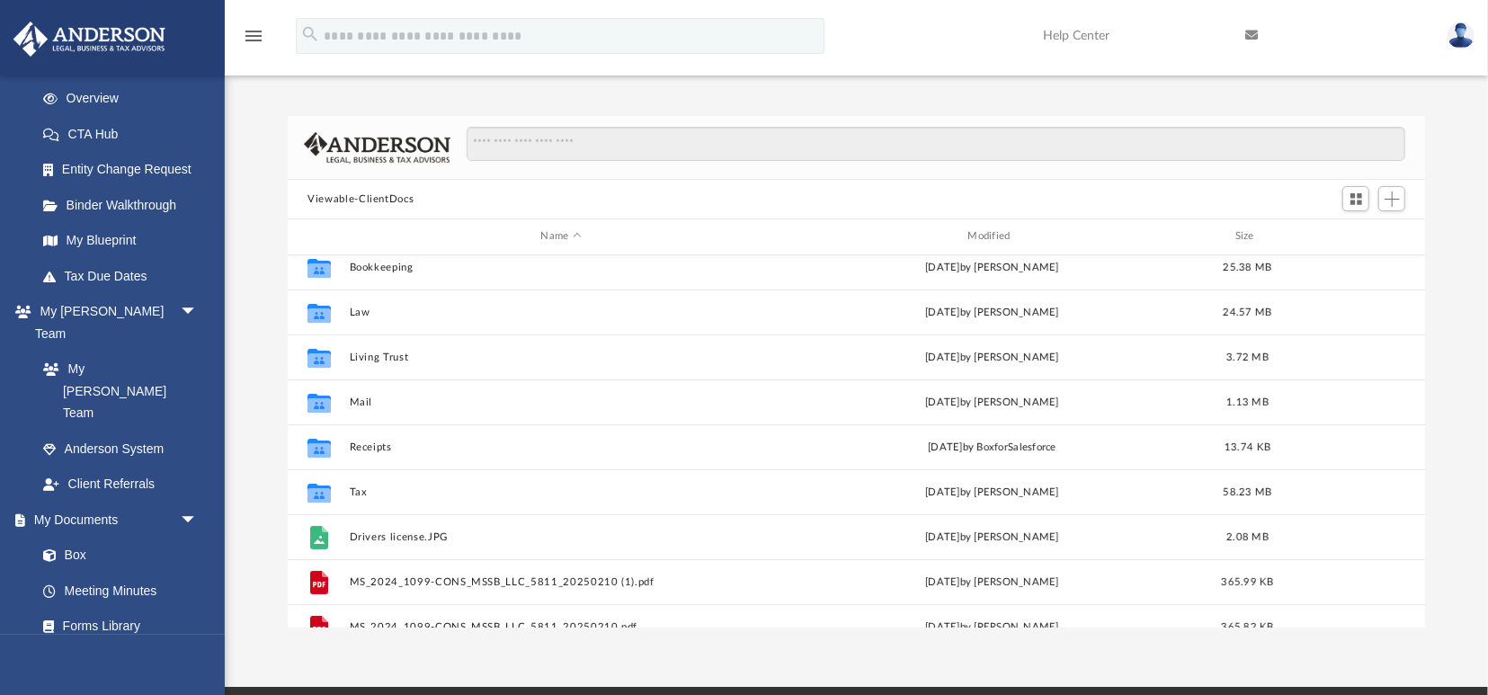
click at [1449, 44] on link at bounding box center [1461, 35] width 54 height 79
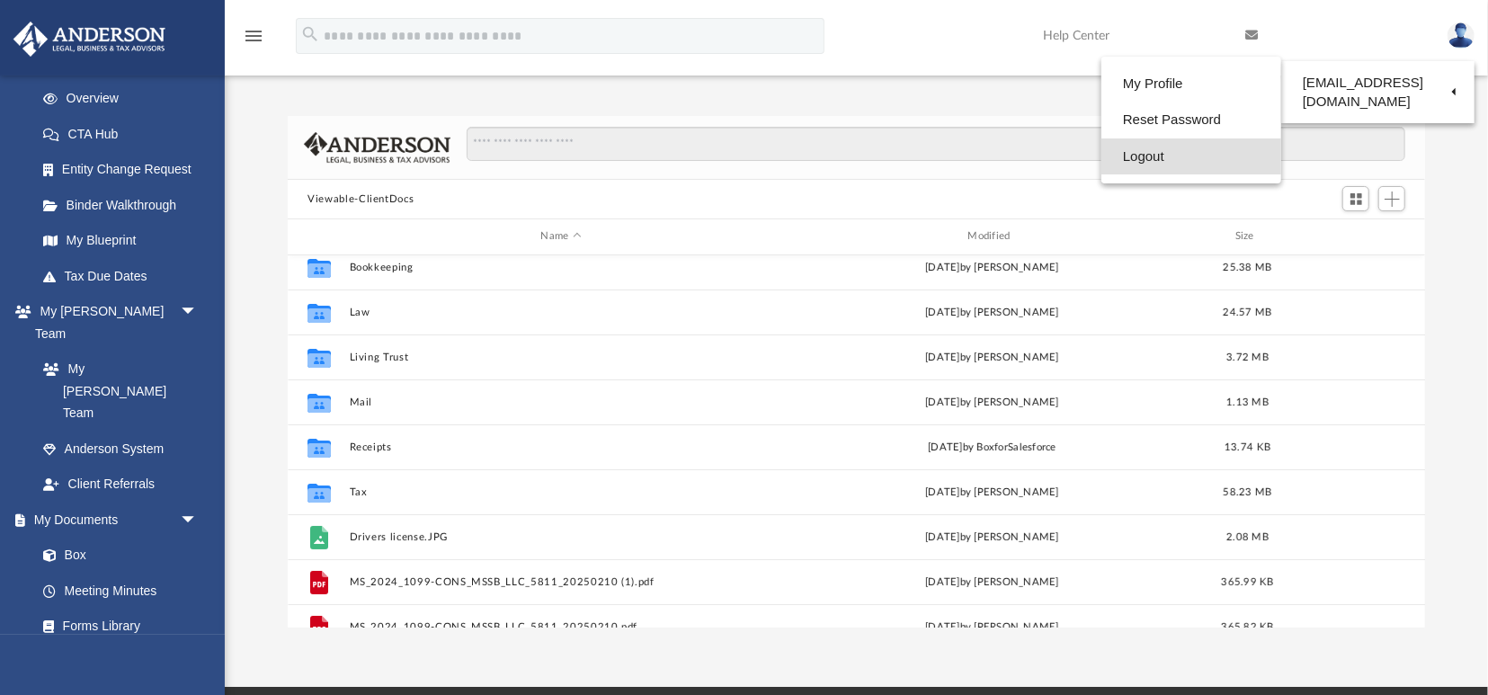
click at [1139, 156] on link "Logout" at bounding box center [1191, 156] width 180 height 37
